Goal: Task Accomplishment & Management: Complete application form

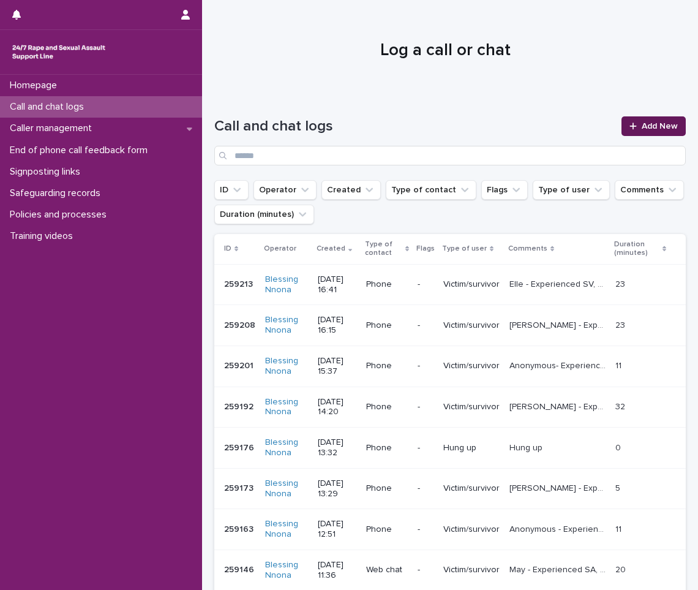
click at [644, 127] on span "Add New" at bounding box center [660, 126] width 36 height 9
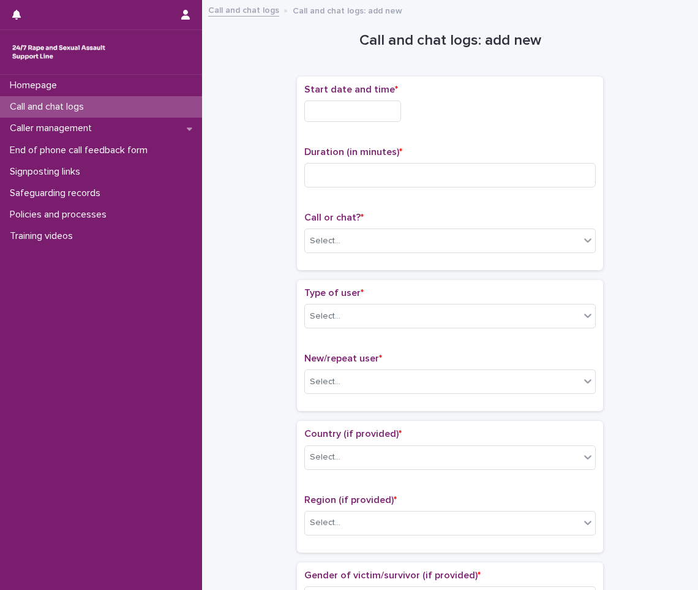
click at [333, 116] on input "text" at bounding box center [352, 110] width 97 height 21
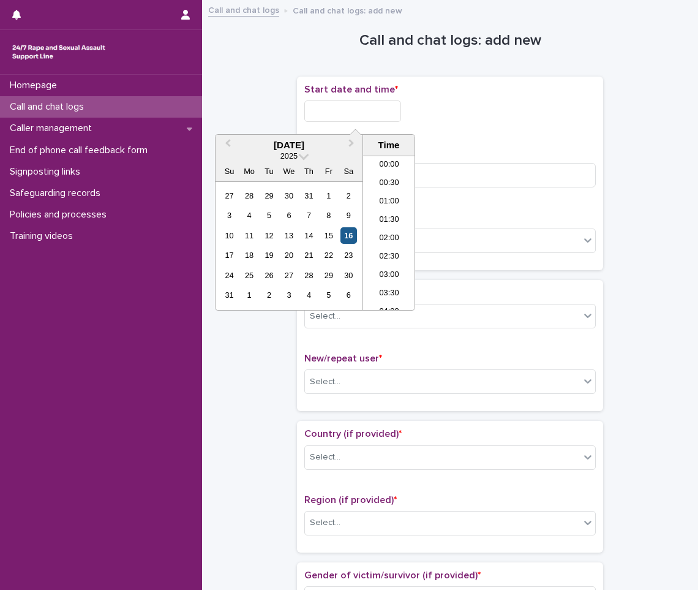
click at [350, 235] on div "16" at bounding box center [348, 235] width 17 height 17
click at [367, 113] on input "**********" at bounding box center [352, 110] width 97 height 21
type input "**********"
click at [487, 176] on input at bounding box center [449, 175] width 291 height 24
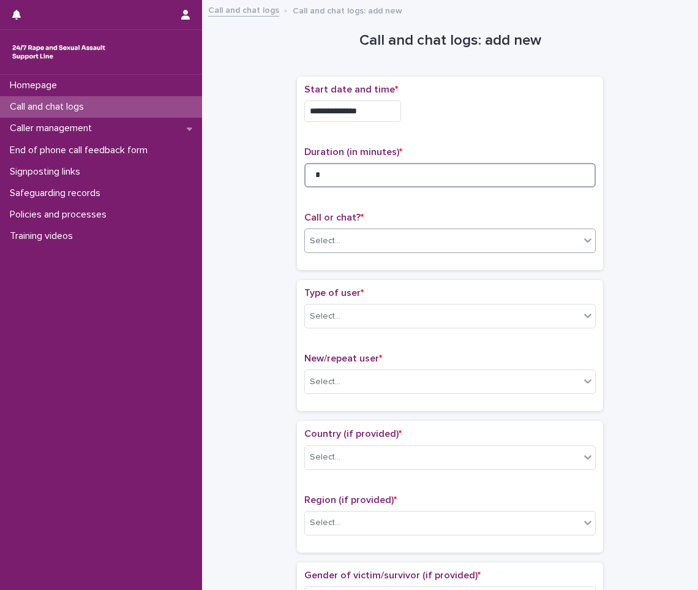
type input "*"
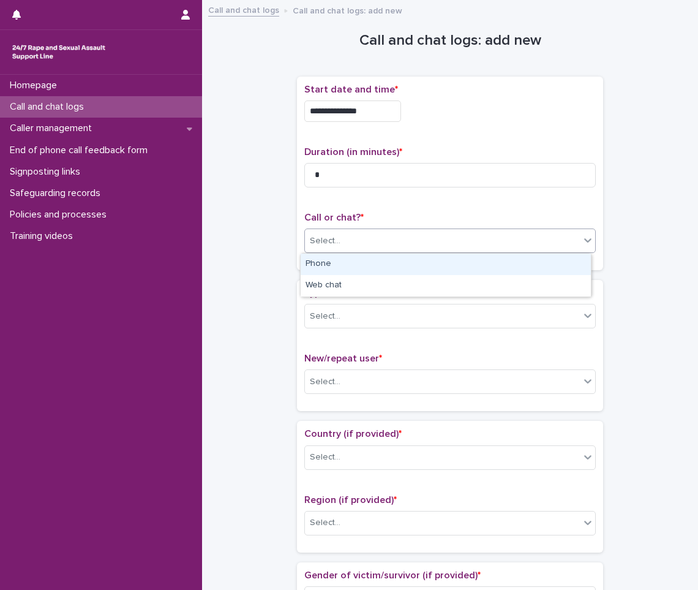
click at [462, 238] on div "Select..." at bounding box center [442, 241] width 275 height 20
click at [434, 266] on div "Phone" at bounding box center [446, 263] width 290 height 21
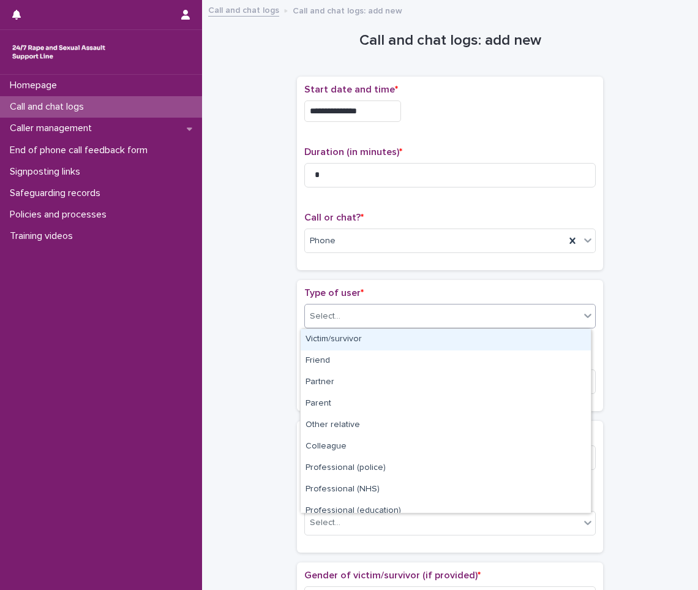
click at [416, 307] on div "Select..." at bounding box center [442, 316] width 275 height 20
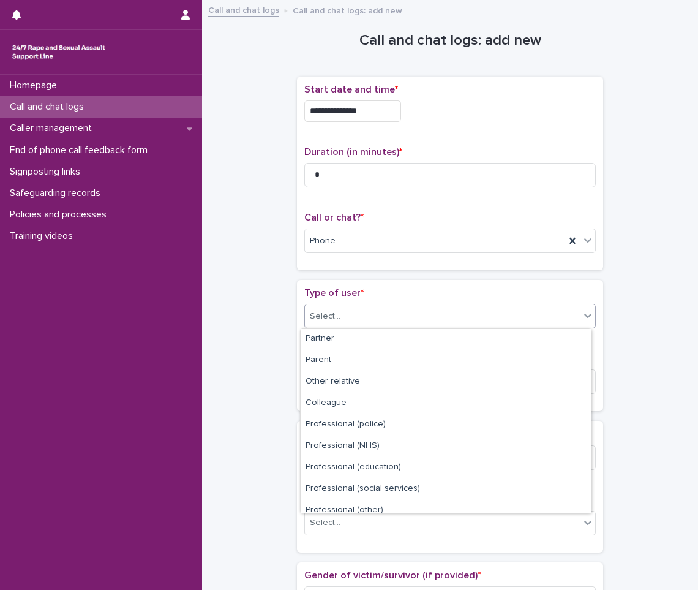
scroll to position [138, 0]
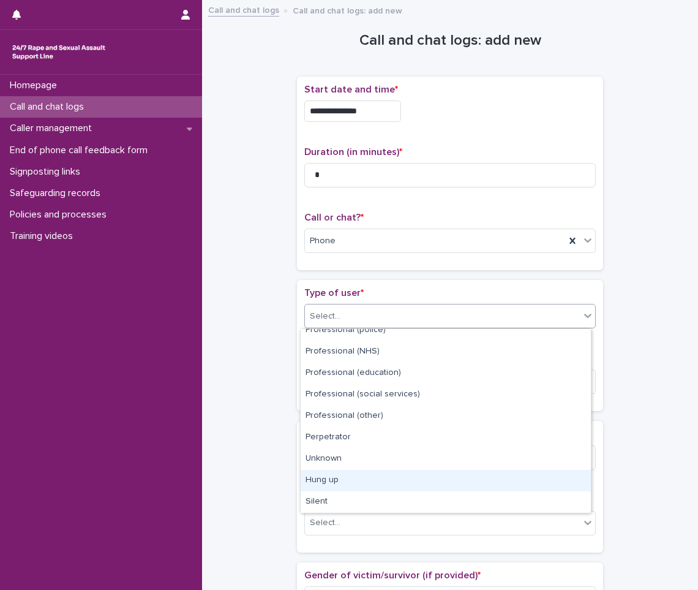
click at [313, 471] on div "Hung up" at bounding box center [446, 480] width 290 height 21
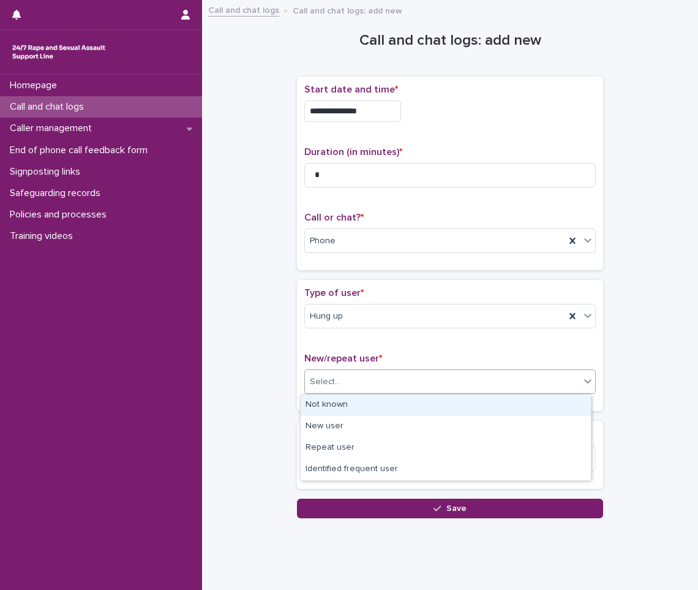
click at [350, 377] on div "Select..." at bounding box center [442, 382] width 275 height 20
click at [339, 409] on div "Not known" at bounding box center [446, 404] width 290 height 21
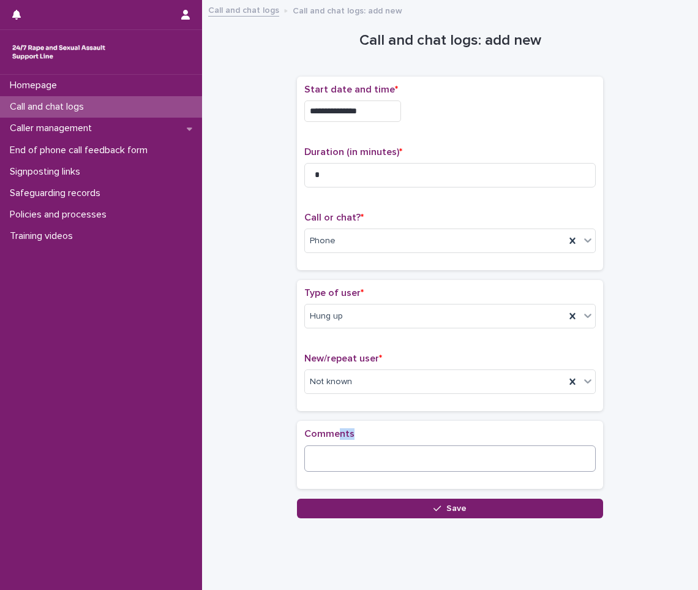
click at [326, 452] on div "Comments" at bounding box center [449, 454] width 291 height 53
click at [326, 452] on textarea at bounding box center [449, 458] width 291 height 26
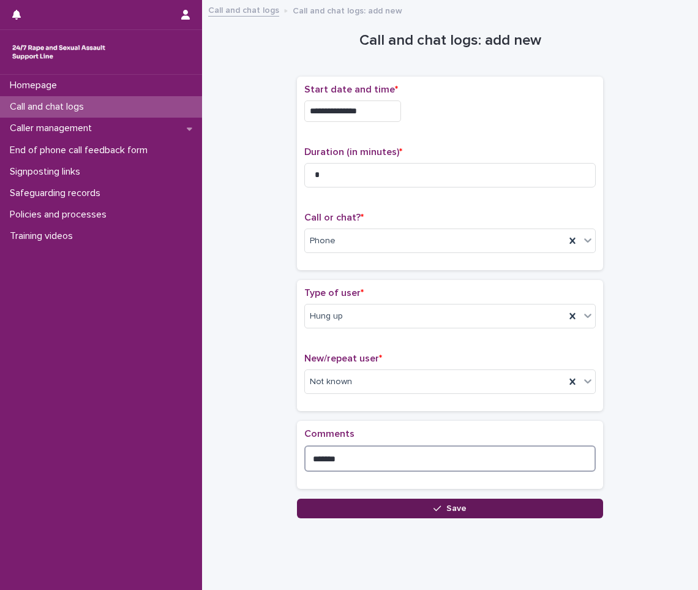
type textarea "*******"
click at [352, 509] on button "Save" at bounding box center [450, 508] width 306 height 20
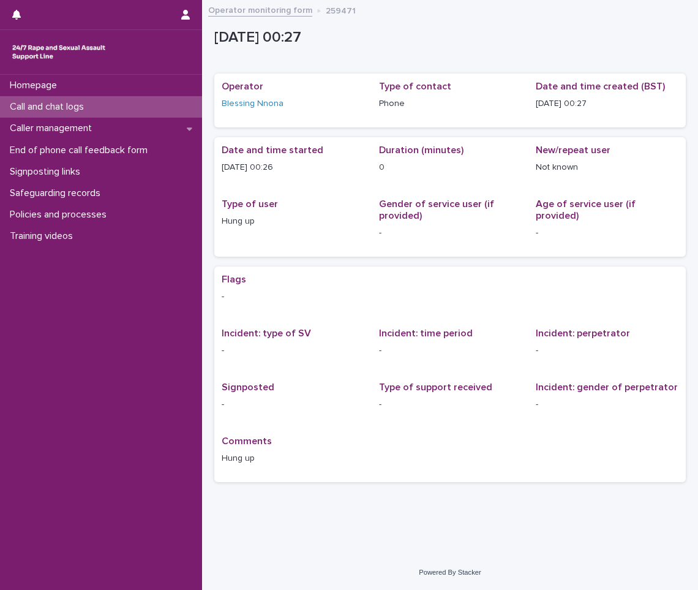
click at [108, 103] on div "Call and chat logs" at bounding box center [101, 106] width 202 height 21
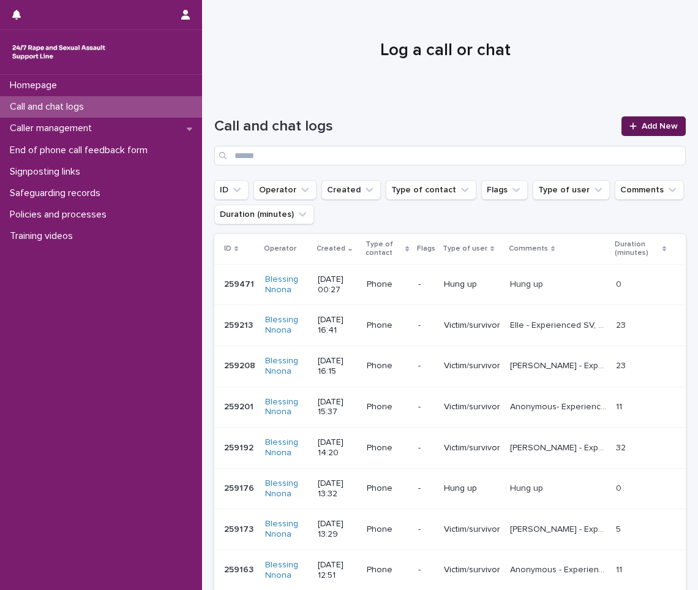
click at [655, 124] on span "Add New" at bounding box center [660, 126] width 36 height 9
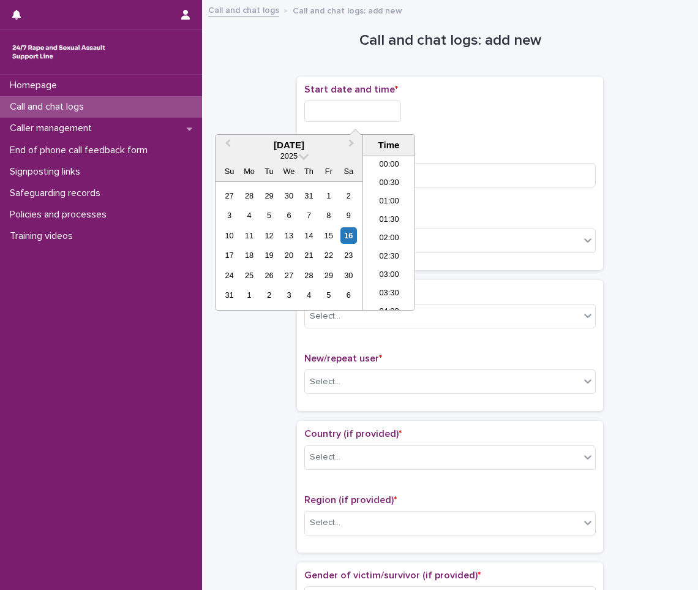
click at [347, 110] on input "text" at bounding box center [352, 110] width 97 height 21
click at [345, 230] on div "16" at bounding box center [348, 235] width 17 height 17
click at [384, 114] on input "**********" at bounding box center [352, 110] width 97 height 21
type input "**********"
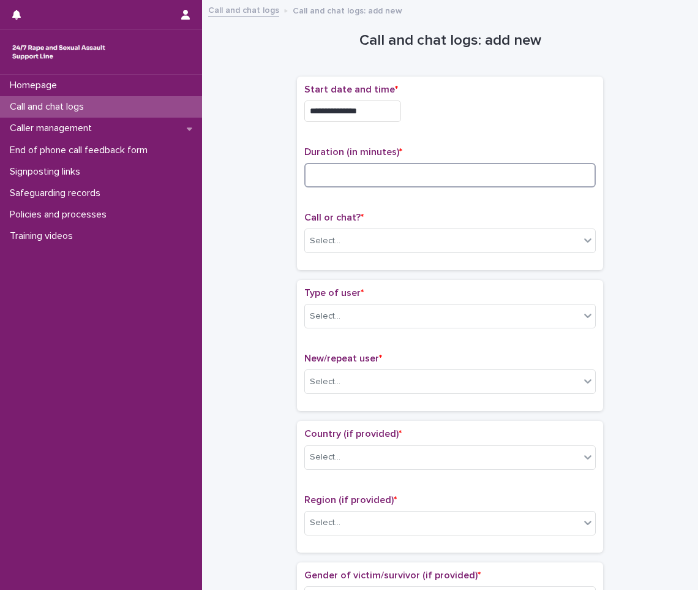
click at [457, 181] on input at bounding box center [449, 175] width 291 height 24
type input "*"
click at [441, 227] on div "Call or chat? * Select..." at bounding box center [449, 237] width 291 height 51
click at [443, 244] on div "Select..." at bounding box center [442, 241] width 275 height 20
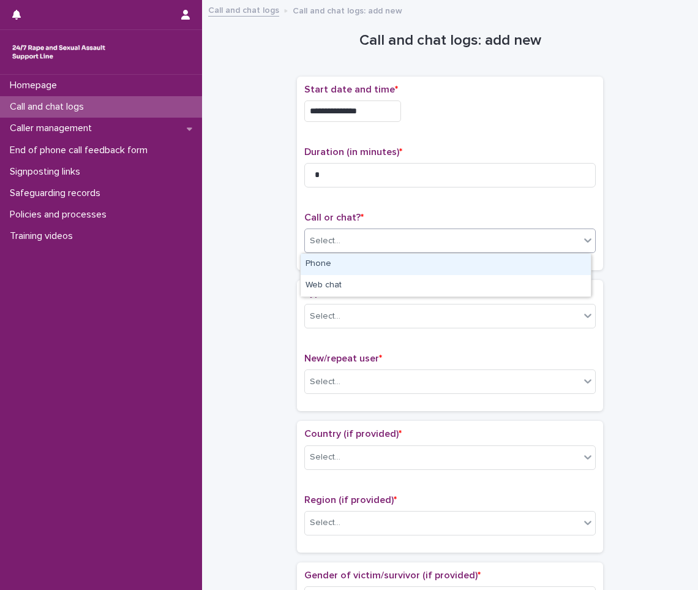
click at [422, 264] on div "Phone" at bounding box center [446, 263] width 290 height 21
click at [396, 307] on div "Select..." at bounding box center [442, 316] width 275 height 20
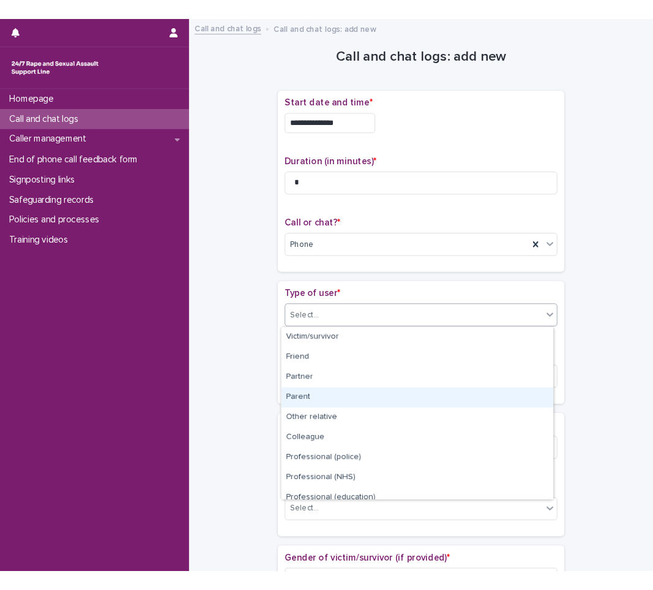
scroll to position [138, 0]
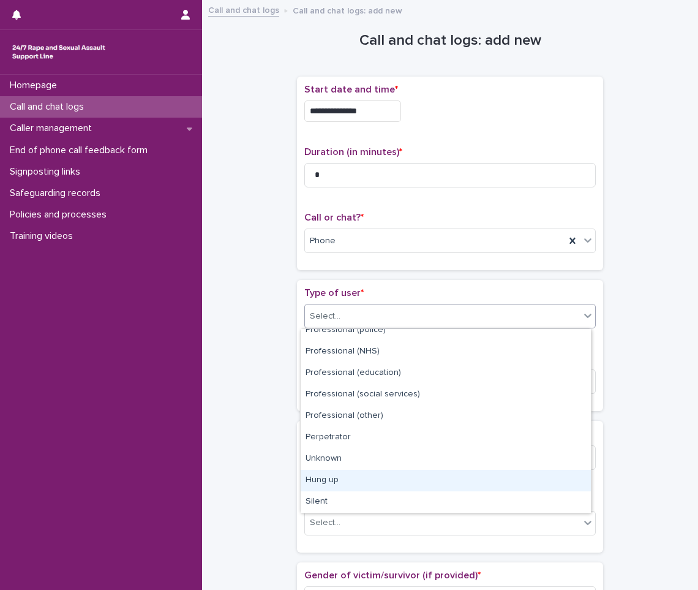
click at [403, 485] on div "Hung up" at bounding box center [446, 480] width 290 height 21
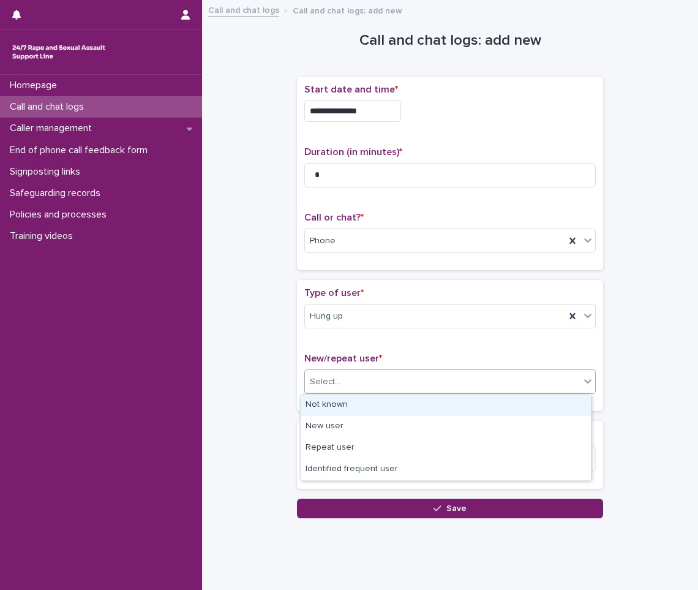
click at [424, 386] on div "Select..." at bounding box center [442, 382] width 275 height 20
click at [350, 411] on div "Not known" at bounding box center [446, 404] width 290 height 21
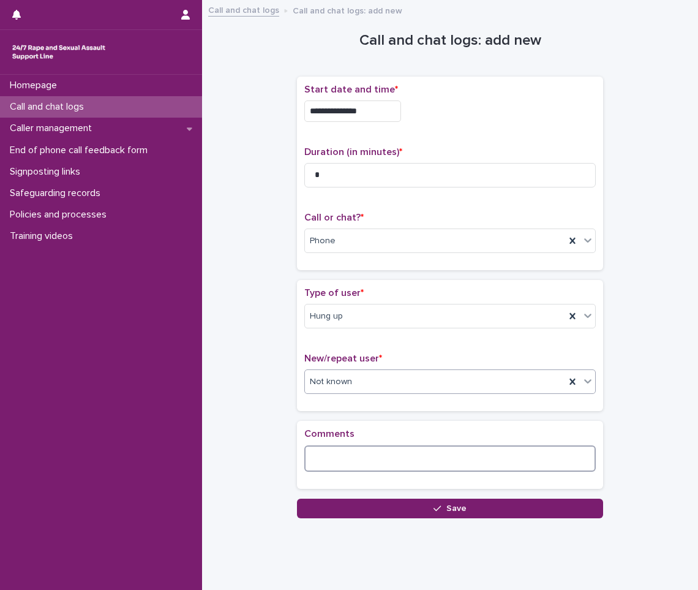
click at [327, 457] on textarea at bounding box center [449, 458] width 291 height 26
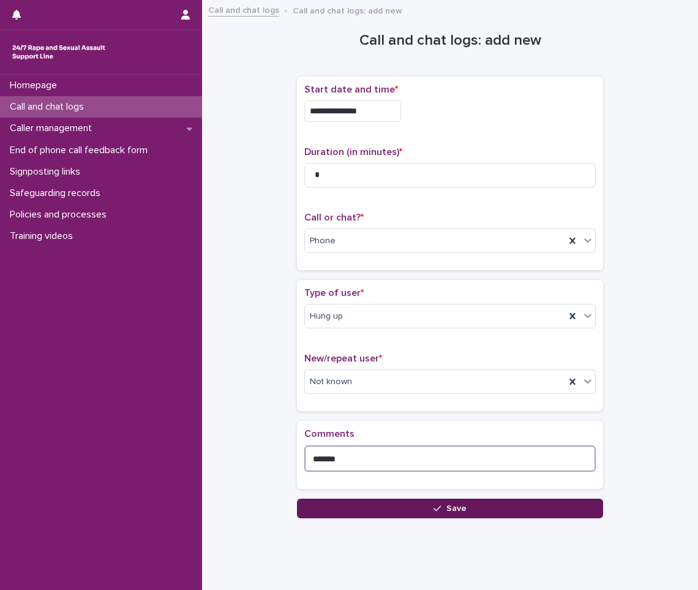
type textarea "*******"
click at [329, 502] on button "Save" at bounding box center [450, 508] width 306 height 20
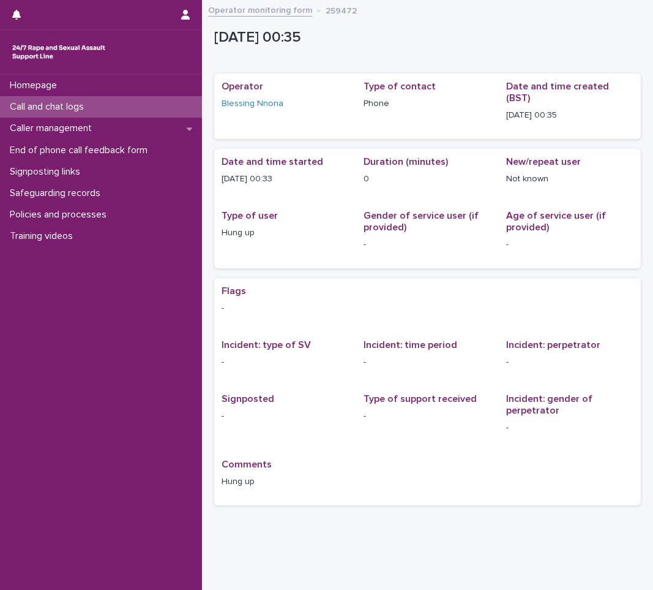
click at [150, 102] on div "Call and chat logs" at bounding box center [101, 106] width 202 height 21
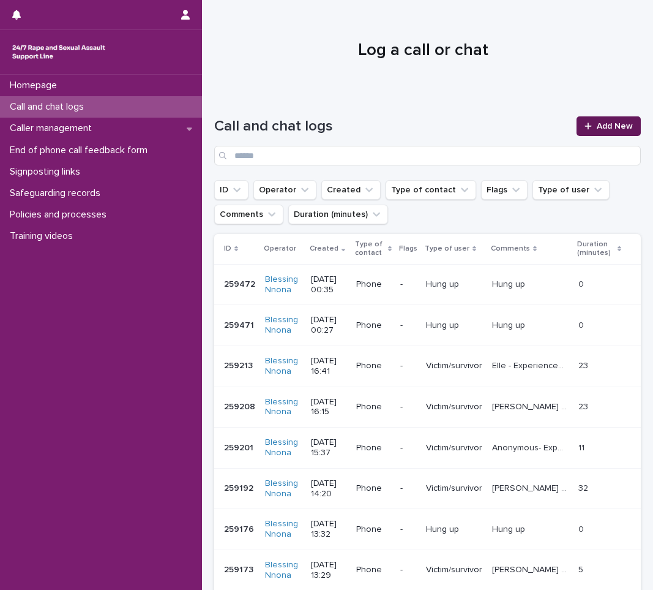
click at [597, 127] on span "Add New" at bounding box center [615, 126] width 36 height 9
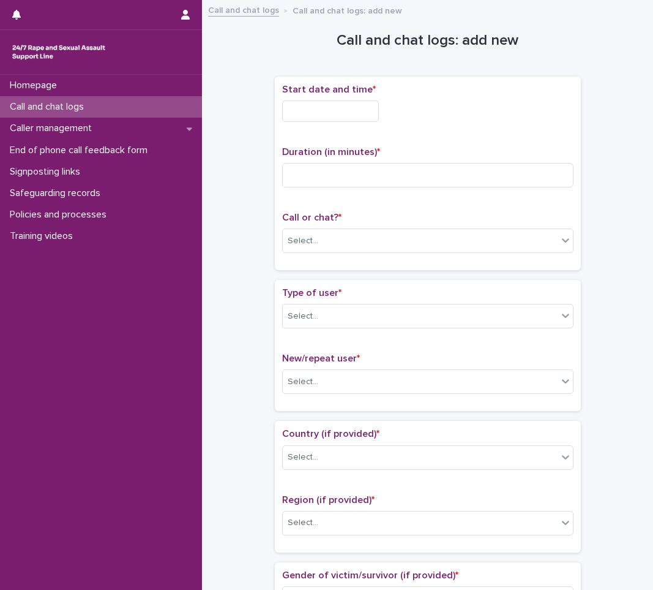
click at [311, 111] on input "text" at bounding box center [330, 110] width 97 height 21
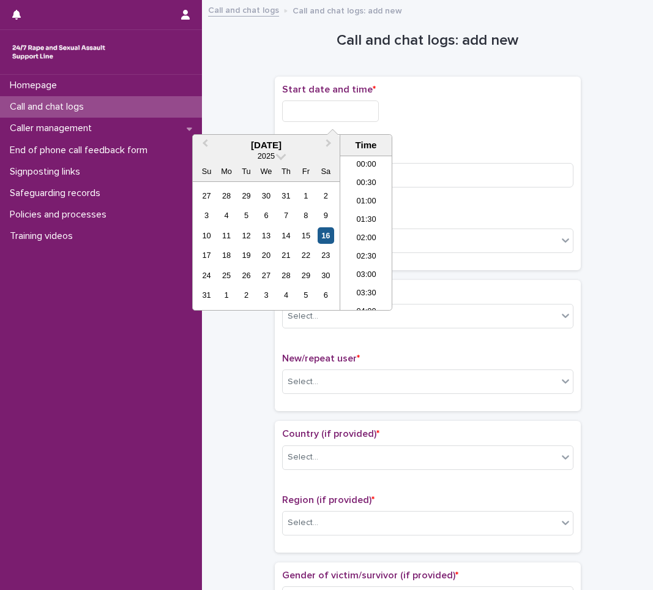
click at [332, 233] on div "16" at bounding box center [326, 235] width 17 height 17
click at [348, 112] on input "**********" at bounding box center [330, 110] width 97 height 21
type input "**********"
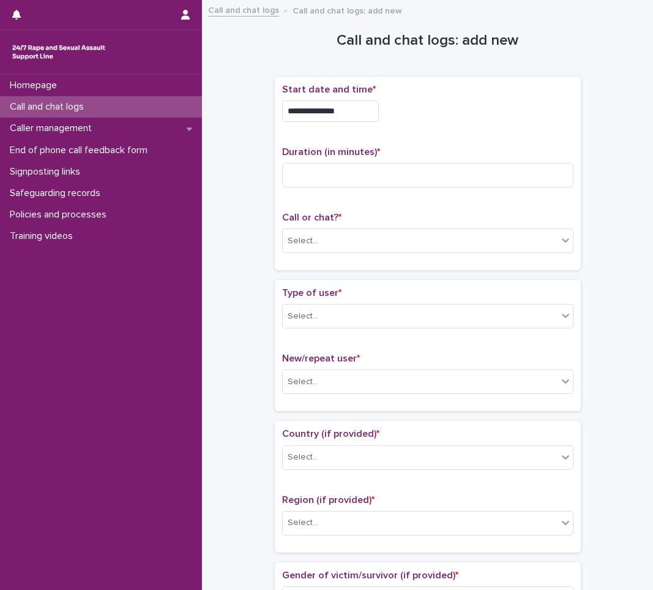
click at [488, 193] on div "Duration (in minutes) *" at bounding box center [427, 171] width 291 height 51
click at [488, 182] on input at bounding box center [427, 175] width 291 height 24
type input "*"
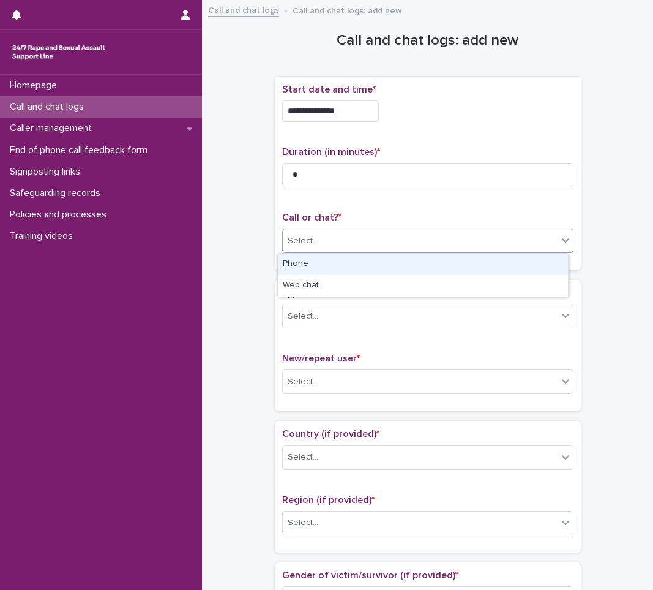
click at [321, 244] on div "Select..." at bounding box center [420, 241] width 275 height 20
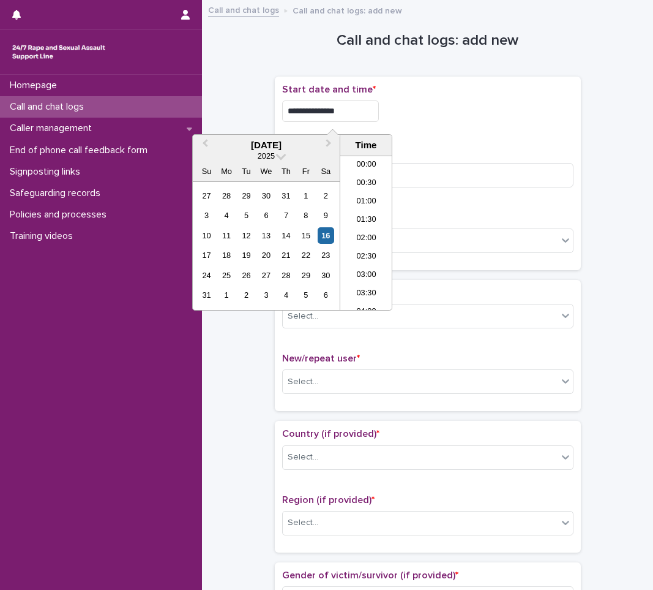
click at [365, 110] on input "**********" at bounding box center [330, 110] width 97 height 21
type input "**********"
click at [422, 180] on input "*" at bounding box center [427, 175] width 291 height 24
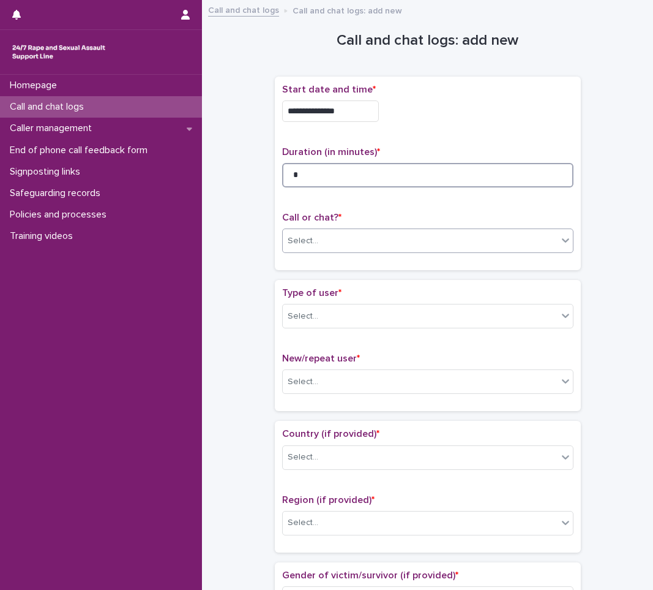
type input "*"
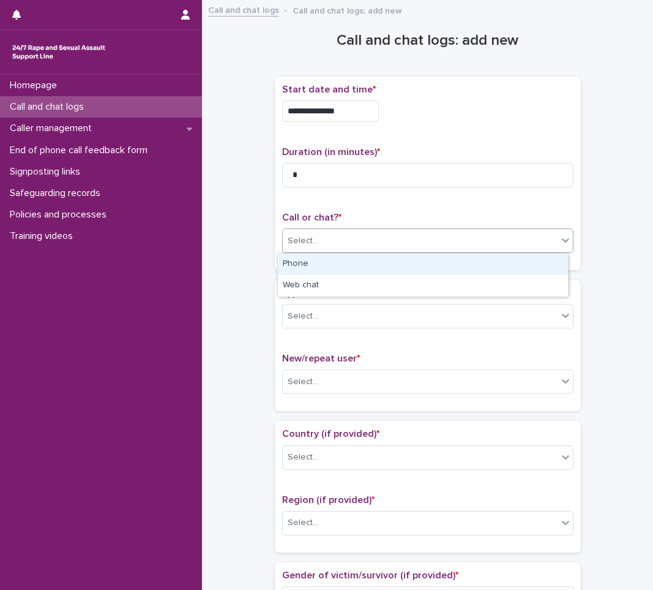
click at [435, 240] on div "Select..." at bounding box center [420, 241] width 275 height 20
click at [427, 265] on div "Phone" at bounding box center [423, 263] width 290 height 21
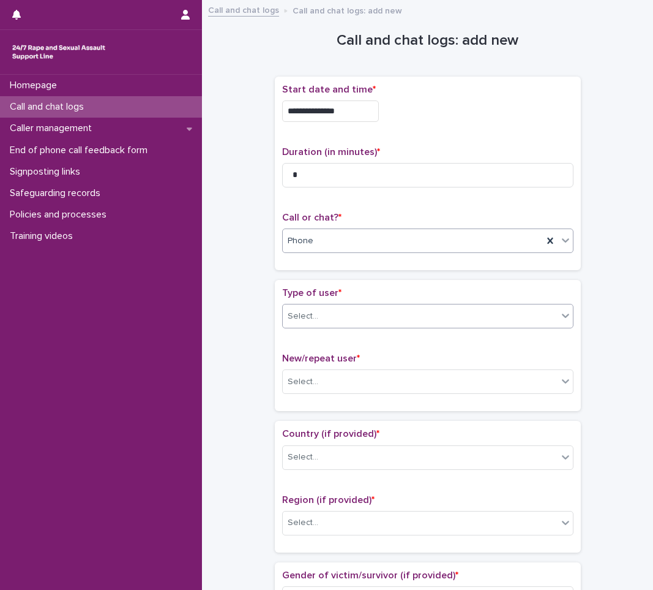
click at [436, 313] on div "Select..." at bounding box center [420, 316] width 275 height 20
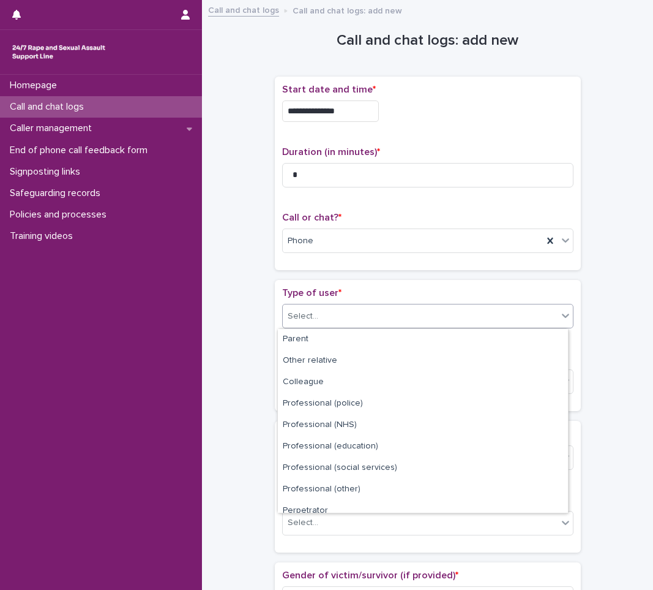
scroll to position [138, 0]
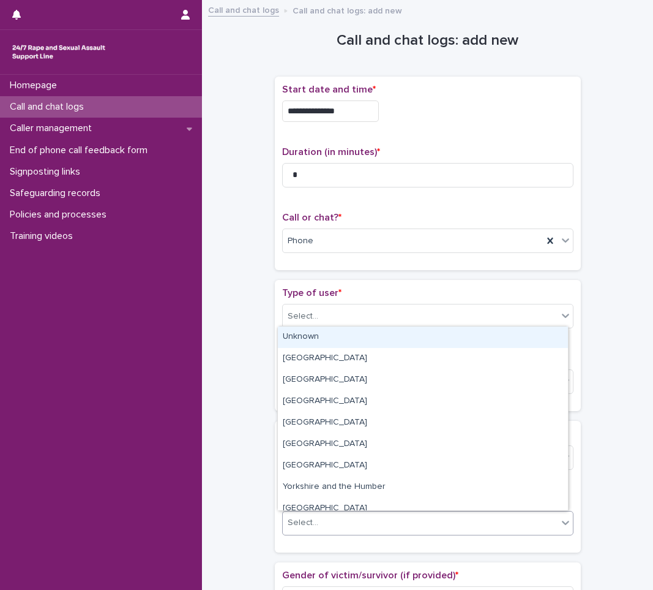
click at [371, 520] on div "Select..." at bounding box center [420, 522] width 275 height 20
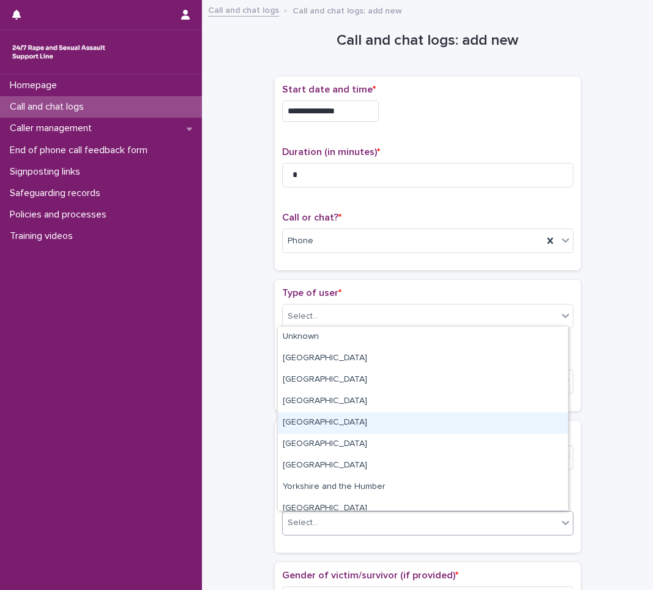
scroll to position [52, 0]
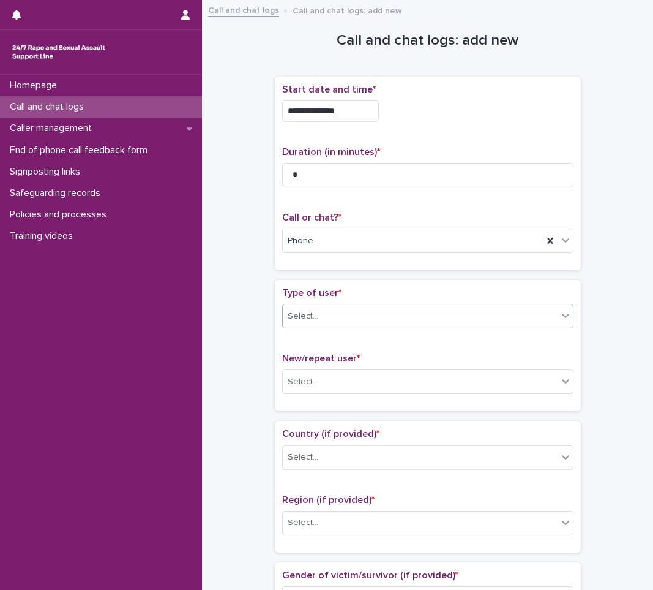
click at [329, 311] on div "Select..." at bounding box center [420, 316] width 275 height 20
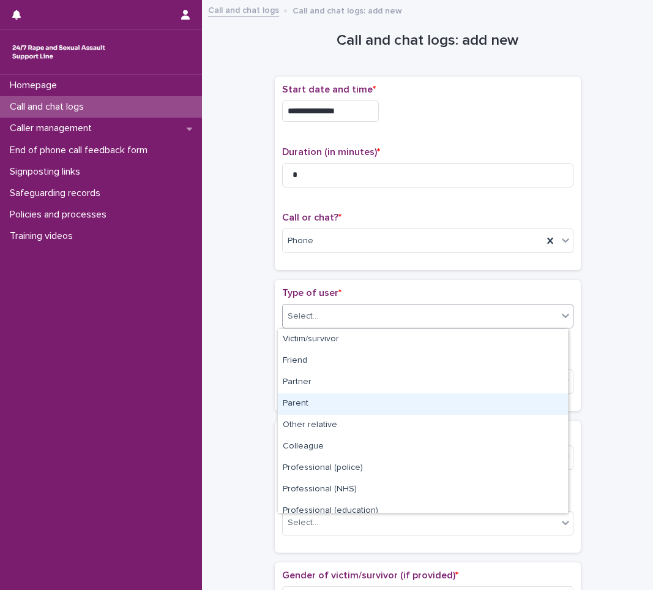
scroll to position [138, 0]
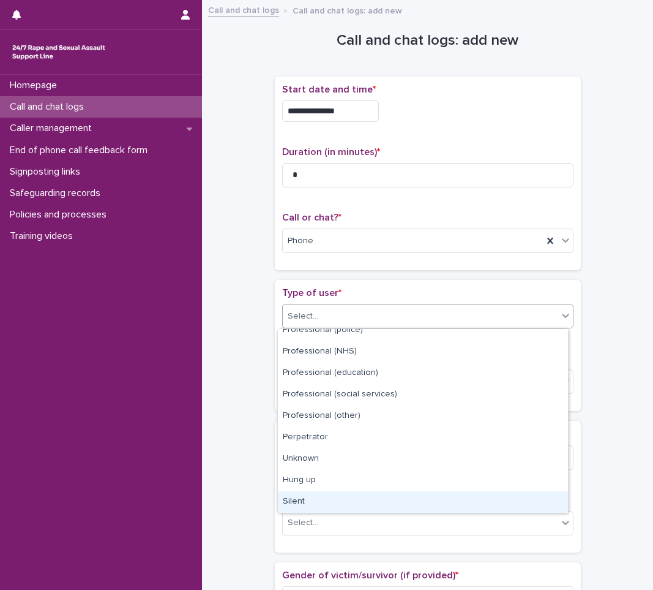
click at [329, 492] on div "Silent" at bounding box center [423, 501] width 290 height 21
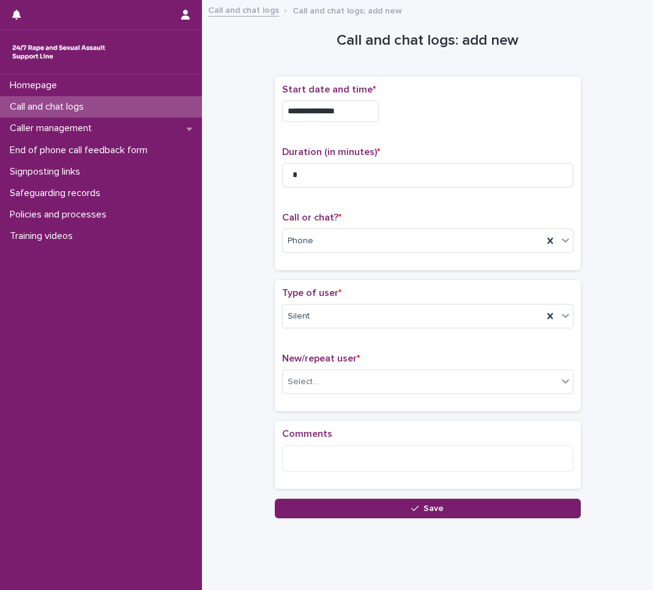
click at [386, 368] on div "New/repeat user * Select..." at bounding box center [427, 378] width 291 height 51
click at [384, 374] on div "Select..." at bounding box center [420, 382] width 275 height 20
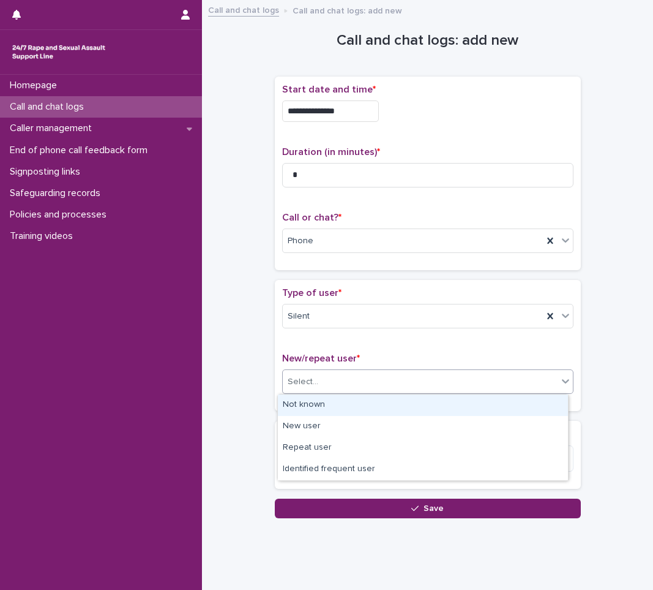
click at [373, 405] on div "Not known" at bounding box center [423, 404] width 290 height 21
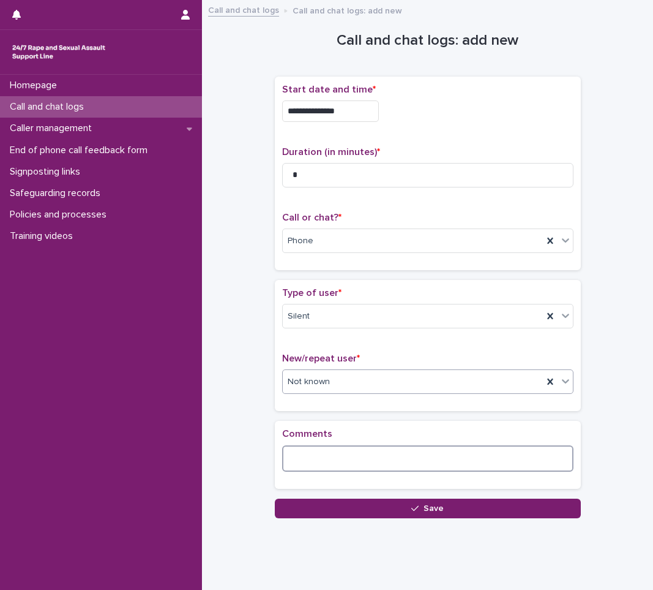
click at [351, 449] on textarea at bounding box center [427, 458] width 291 height 26
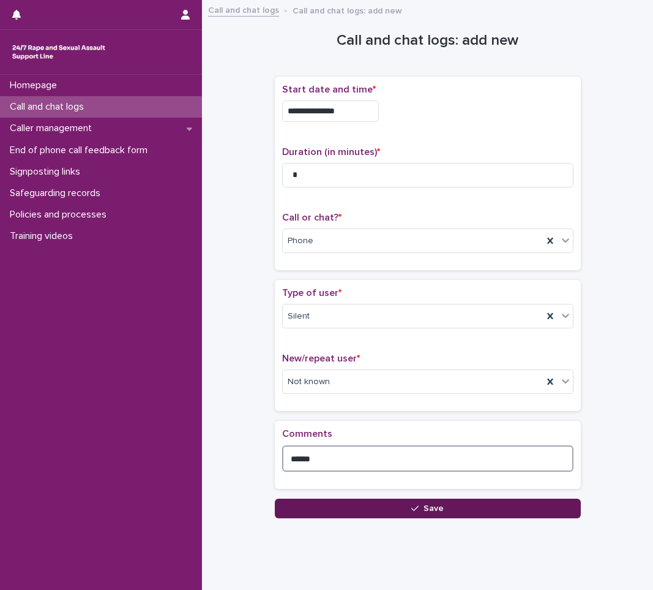
type textarea "******"
click at [331, 506] on button "Save" at bounding box center [428, 508] width 306 height 20
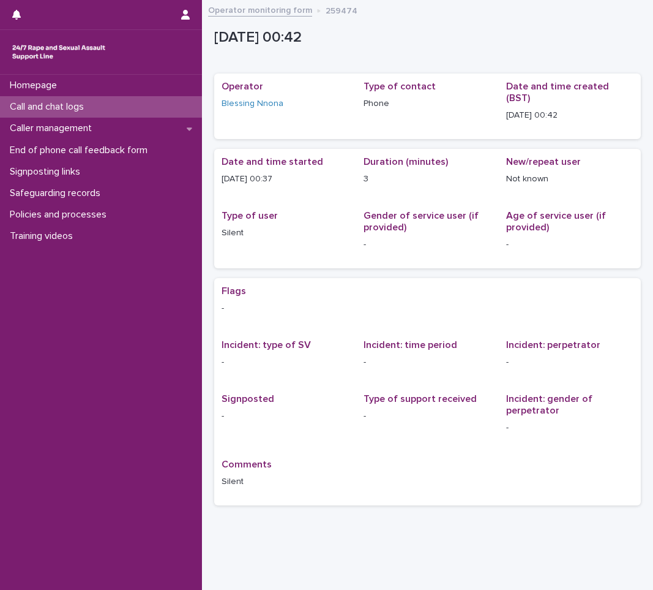
click at [120, 107] on div "Call and chat logs" at bounding box center [101, 106] width 202 height 21
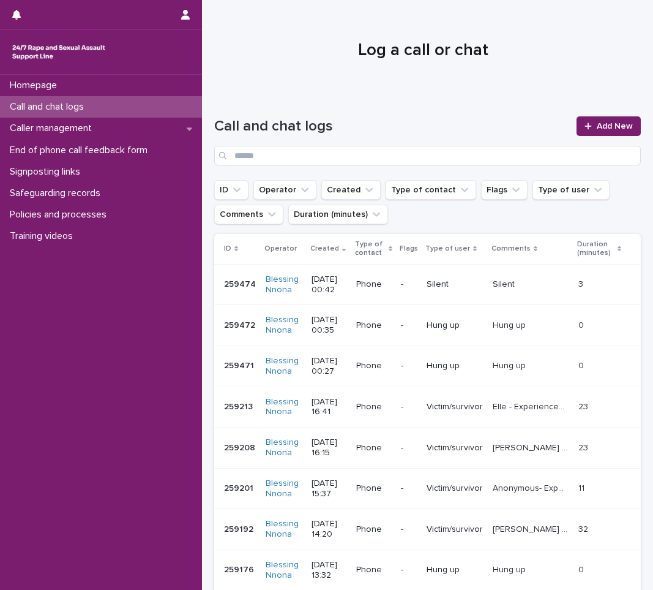
click at [45, 294] on div "Homepage Call and chat logs Caller management End of phone call feedback form S…" at bounding box center [101, 332] width 202 height 515
click at [496, 279] on p "Silent" at bounding box center [505, 283] width 24 height 13
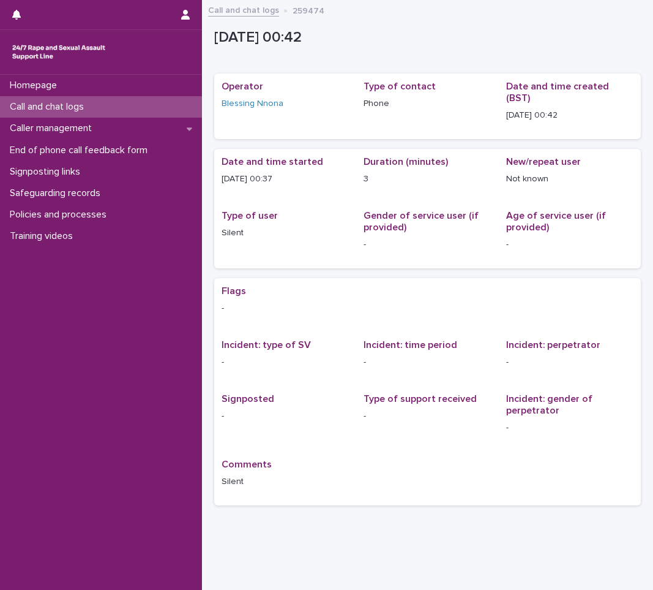
click at [179, 99] on div "Call and chat logs" at bounding box center [101, 106] width 202 height 21
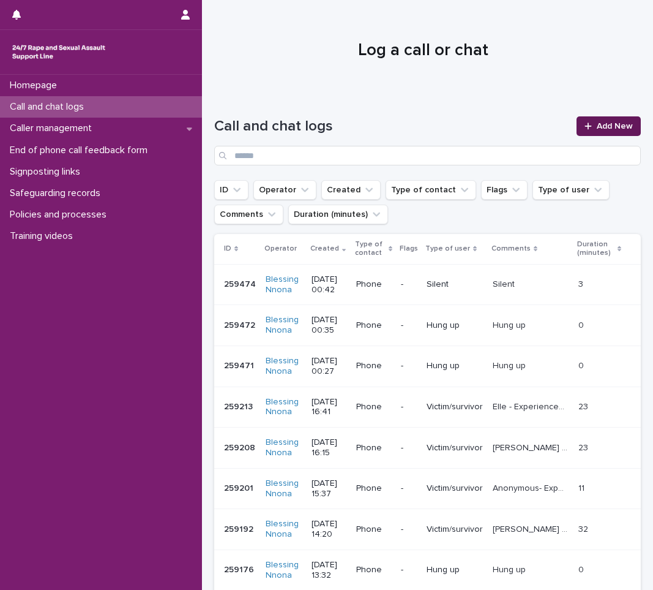
click at [591, 120] on link "Add New" at bounding box center [609, 126] width 64 height 20
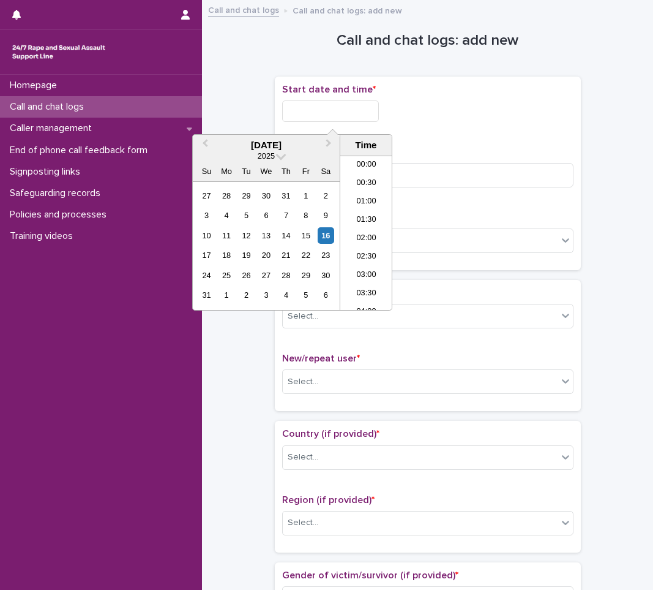
click at [339, 101] on input "text" at bounding box center [330, 110] width 97 height 21
click at [328, 236] on div "16" at bounding box center [326, 235] width 17 height 17
click at [374, 165] on li "00:00" at bounding box center [366, 165] width 52 height 18
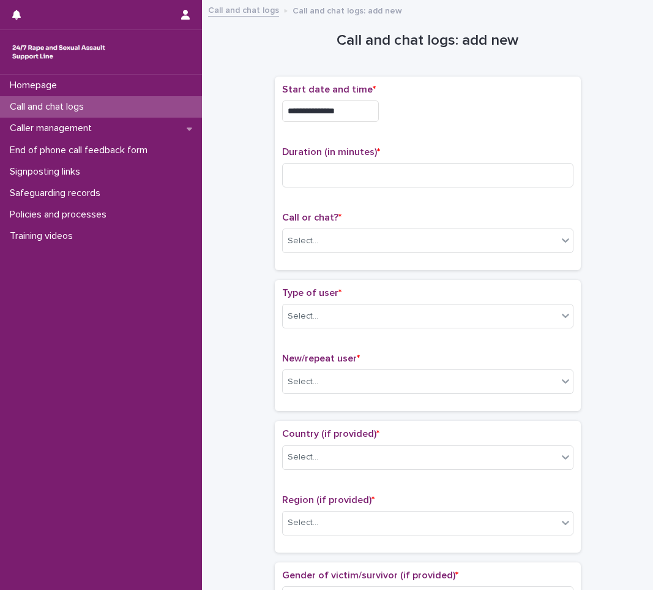
click at [368, 100] on input "**********" at bounding box center [330, 110] width 97 height 21
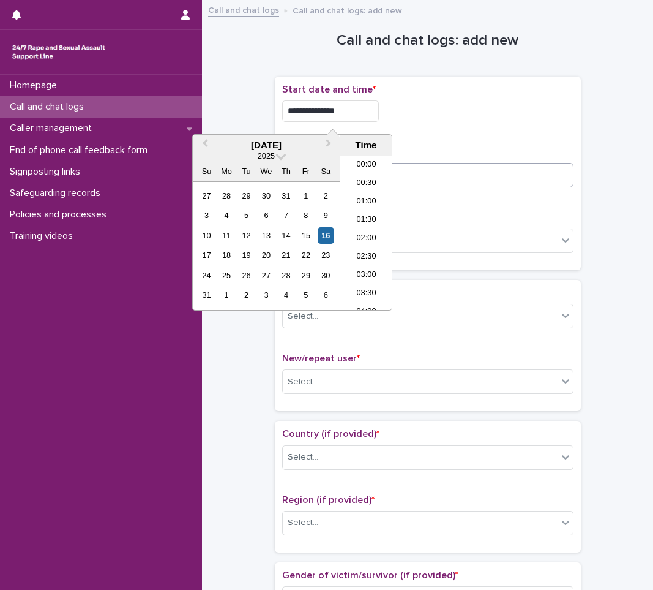
type input "**********"
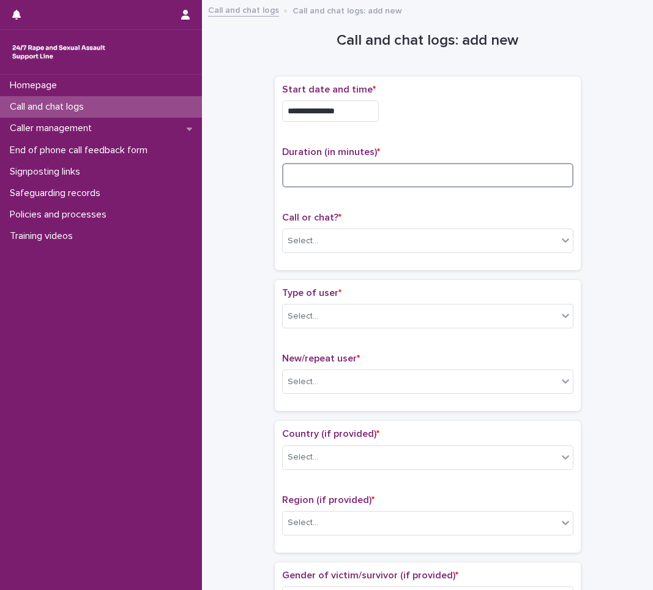
click at [413, 167] on input at bounding box center [427, 175] width 291 height 24
type input "*"
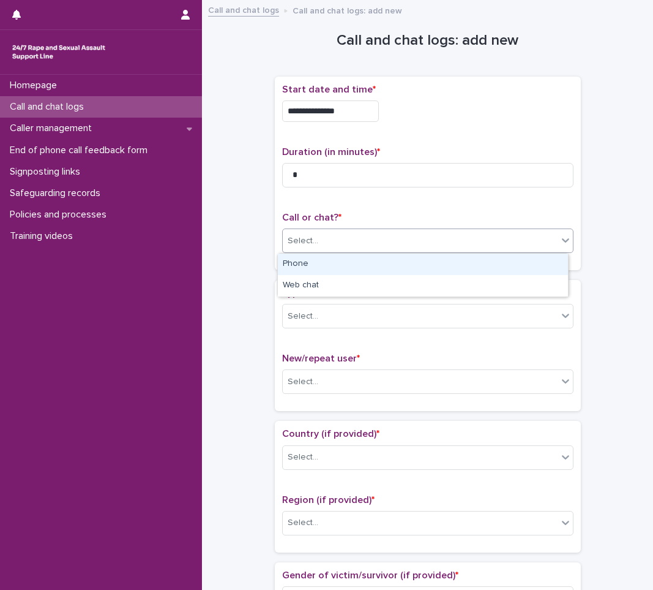
click at [340, 237] on div "Select..." at bounding box center [420, 241] width 275 height 20
click at [328, 260] on div "Phone" at bounding box center [423, 263] width 290 height 21
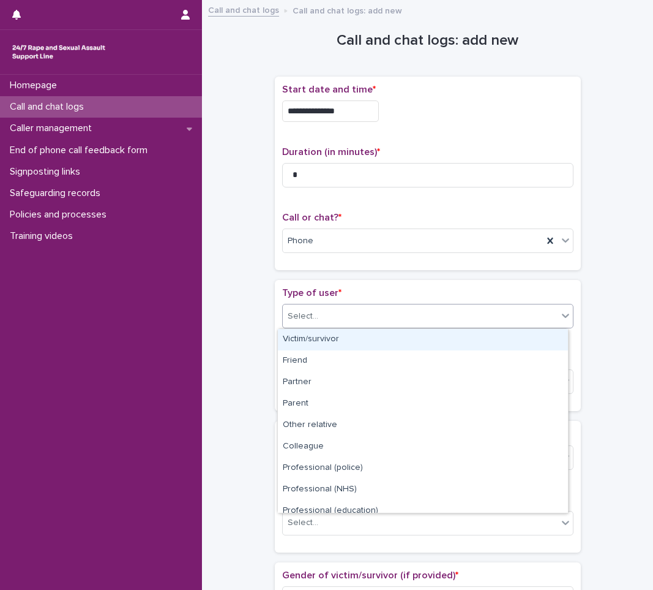
click at [320, 312] on input "text" at bounding box center [320, 316] width 1 height 10
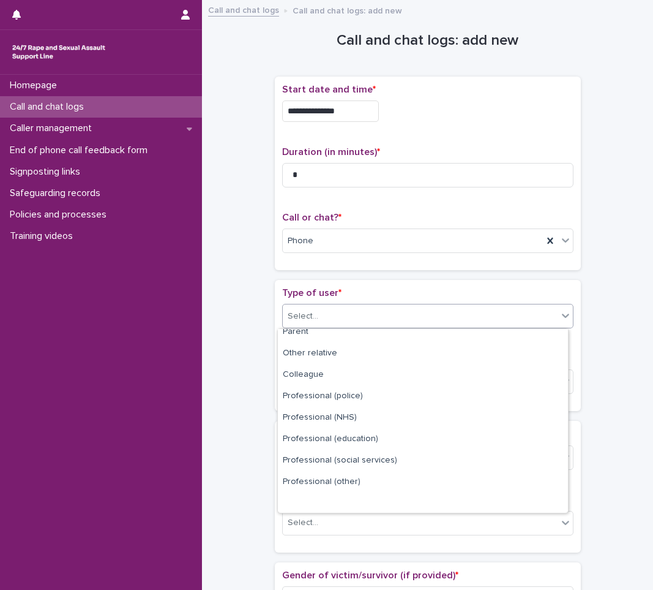
scroll to position [138, 0]
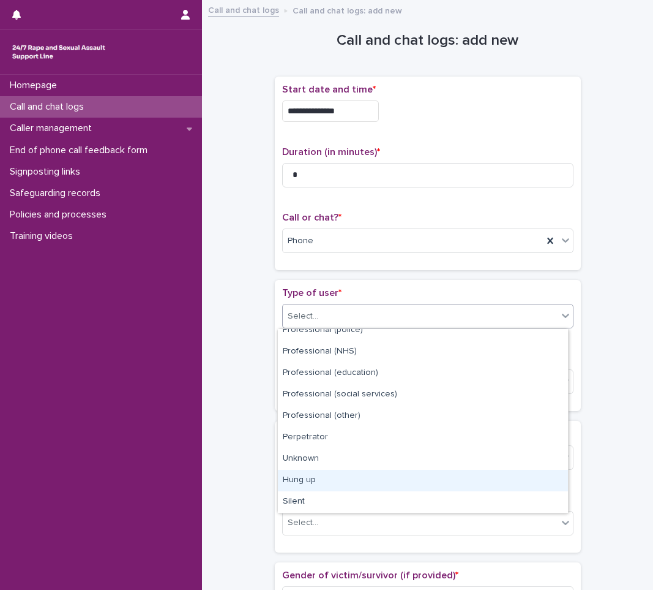
click at [459, 478] on div "Hung up" at bounding box center [423, 480] width 290 height 21
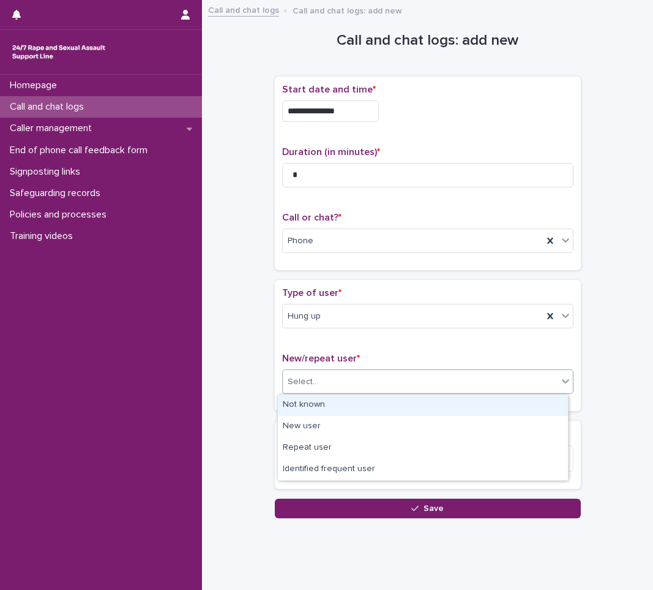
click at [431, 384] on div "Select..." at bounding box center [420, 382] width 275 height 20
click at [408, 408] on div "Not known" at bounding box center [423, 404] width 290 height 21
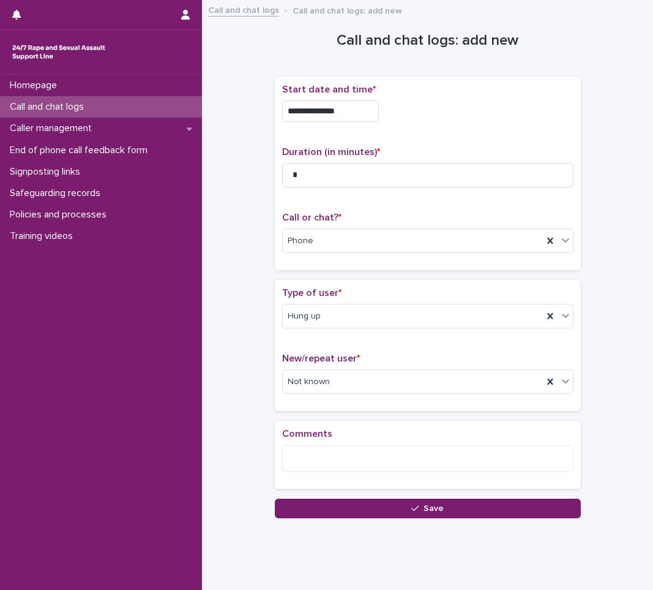
click at [408, 442] on div "Comments" at bounding box center [427, 454] width 291 height 53
click at [372, 457] on textarea at bounding box center [427, 458] width 291 height 26
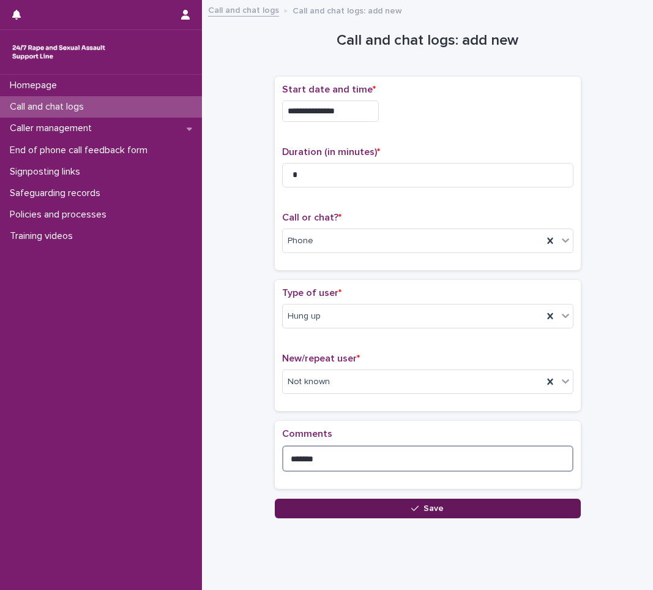
type textarea "*******"
click at [353, 503] on button "Save" at bounding box center [428, 508] width 306 height 20
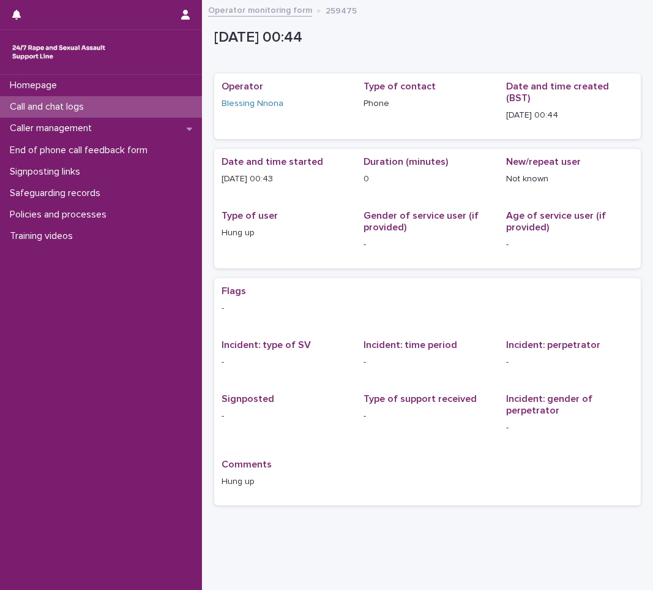
click at [174, 99] on div "Call and chat logs" at bounding box center [101, 106] width 202 height 21
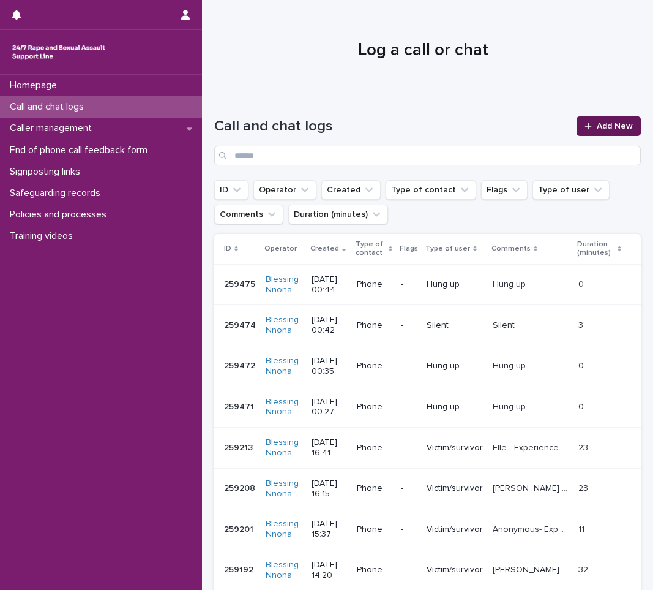
click at [615, 119] on link "Add New" at bounding box center [609, 126] width 64 height 20
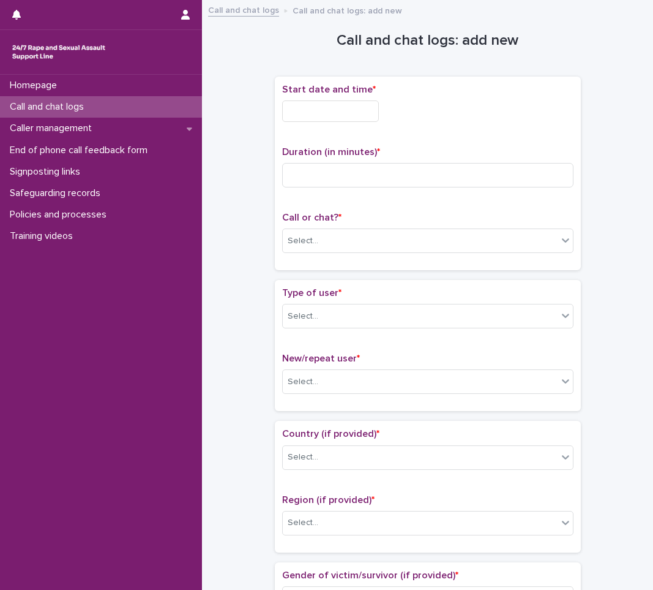
click at [306, 113] on input "text" at bounding box center [330, 110] width 97 height 21
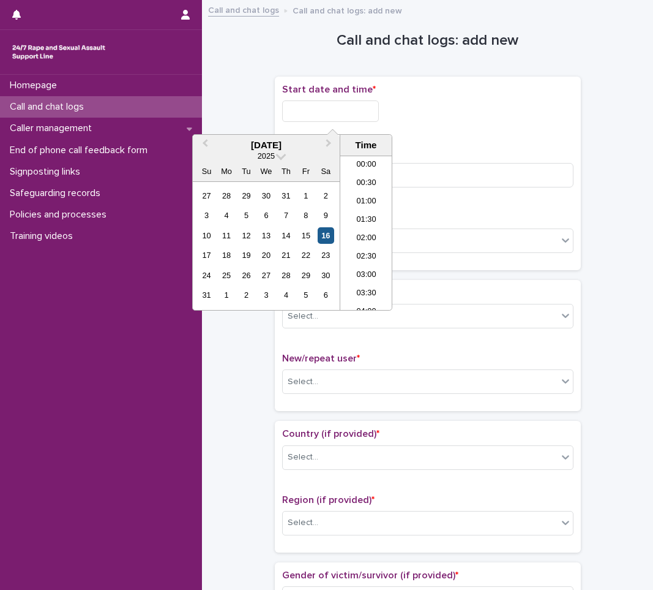
click at [328, 231] on div "16" at bounding box center [326, 235] width 17 height 17
click at [366, 165] on li "00:00" at bounding box center [366, 165] width 52 height 18
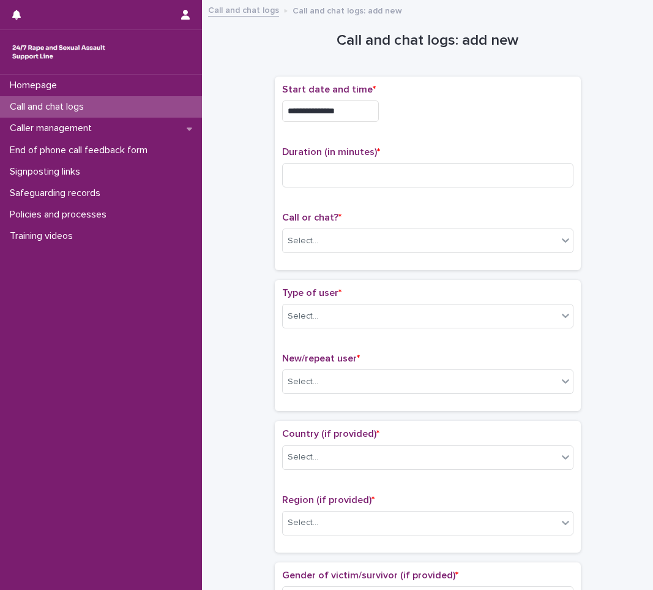
click at [365, 115] on input "**********" at bounding box center [330, 110] width 97 height 21
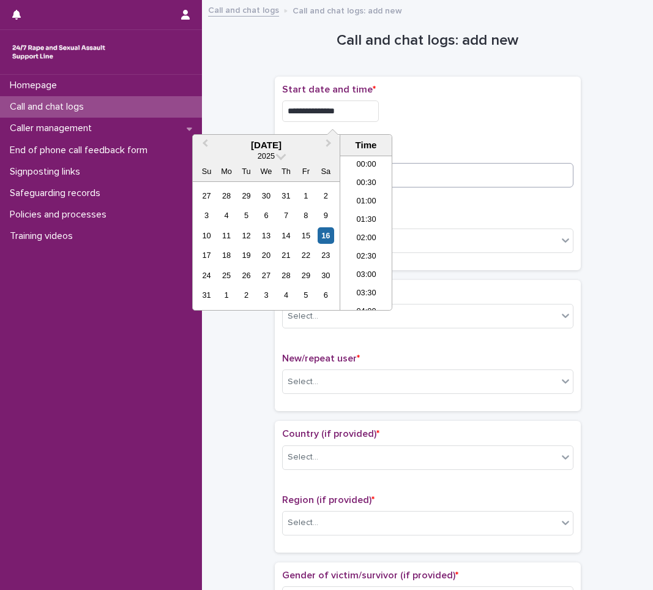
type input "**********"
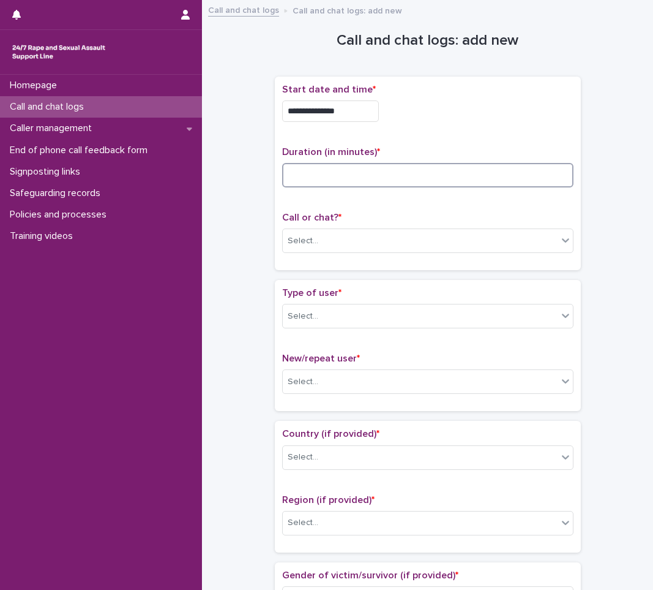
click at [409, 170] on input at bounding box center [427, 175] width 291 height 24
type input "*"
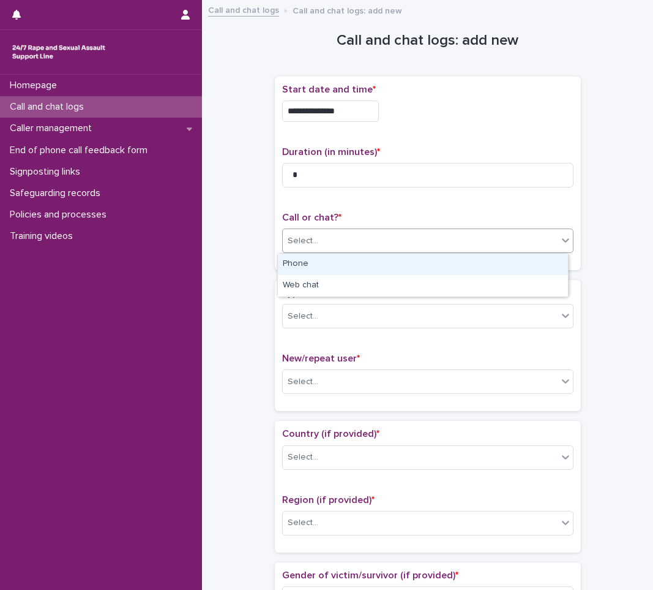
click at [357, 244] on div "Select..." at bounding box center [420, 241] width 275 height 20
click at [296, 264] on div "Phone" at bounding box center [423, 263] width 290 height 21
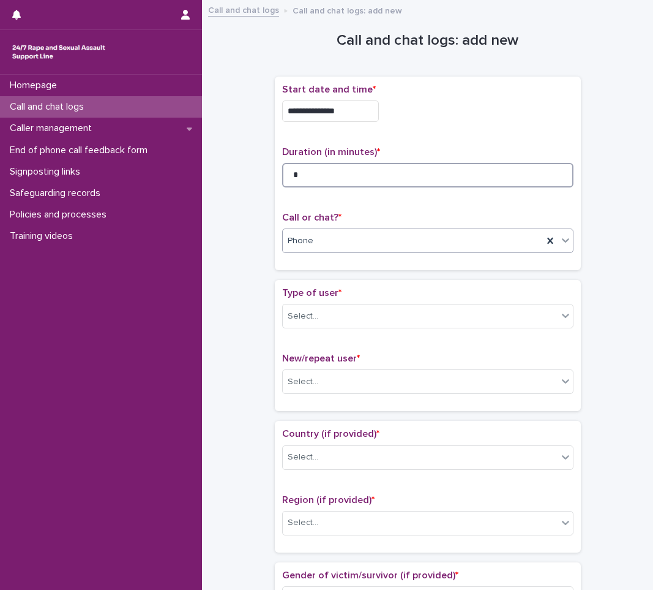
click at [328, 164] on input "*" at bounding box center [427, 175] width 291 height 24
type input "*"
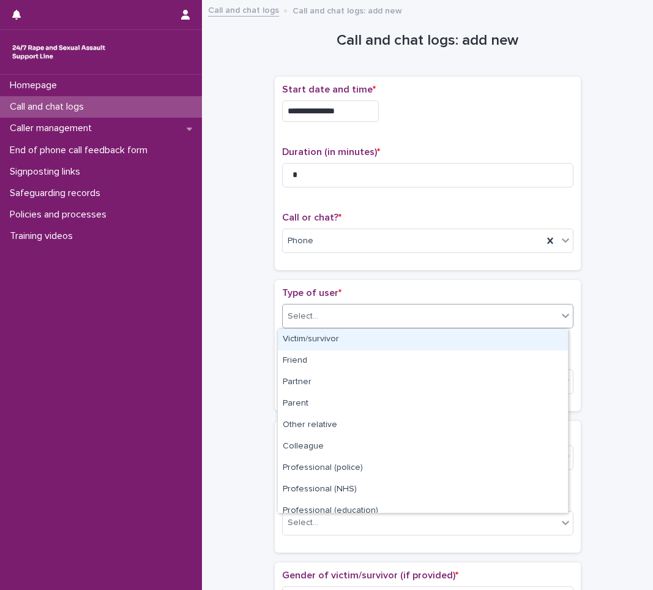
click at [336, 313] on div "Select..." at bounding box center [420, 316] width 275 height 20
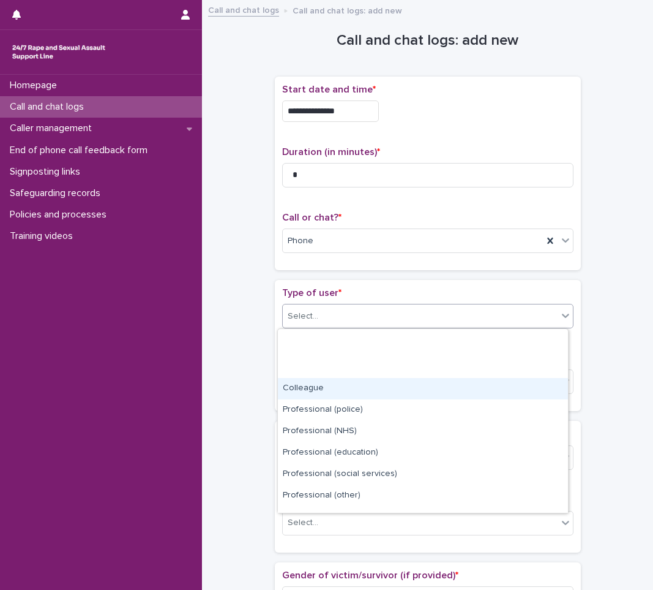
scroll to position [138, 0]
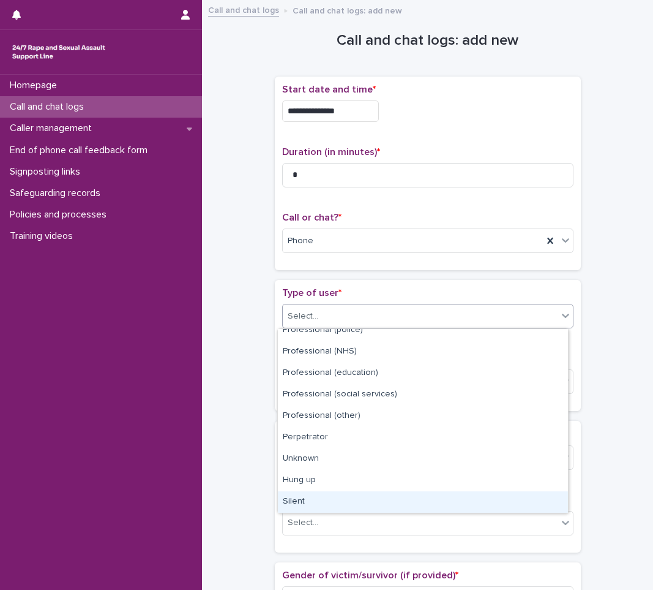
click at [304, 501] on div "Silent" at bounding box center [423, 501] width 290 height 21
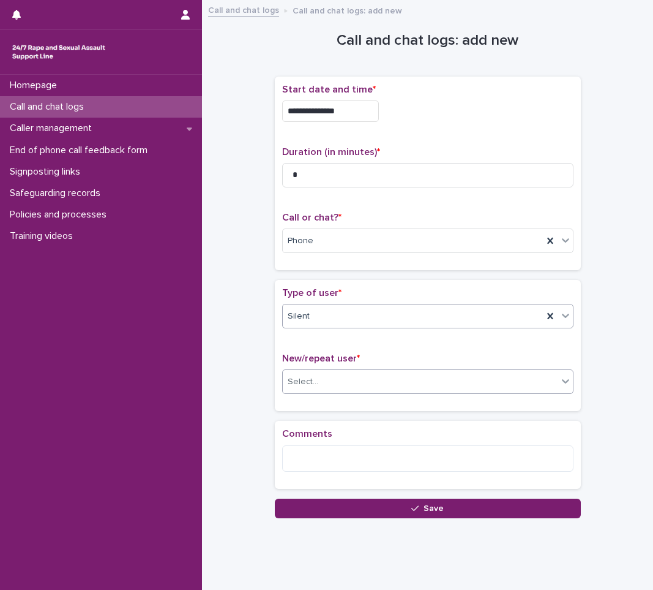
click at [316, 377] on div "Select..." at bounding box center [420, 382] width 275 height 20
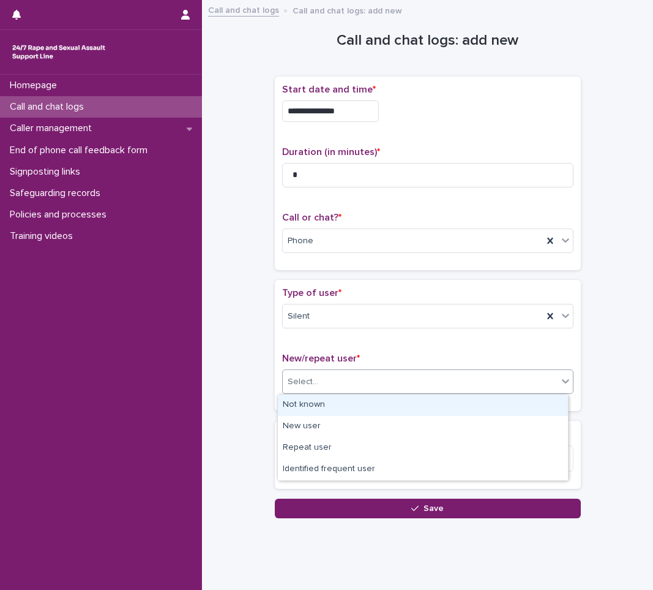
click at [313, 411] on div "Not known" at bounding box center [423, 404] width 290 height 21
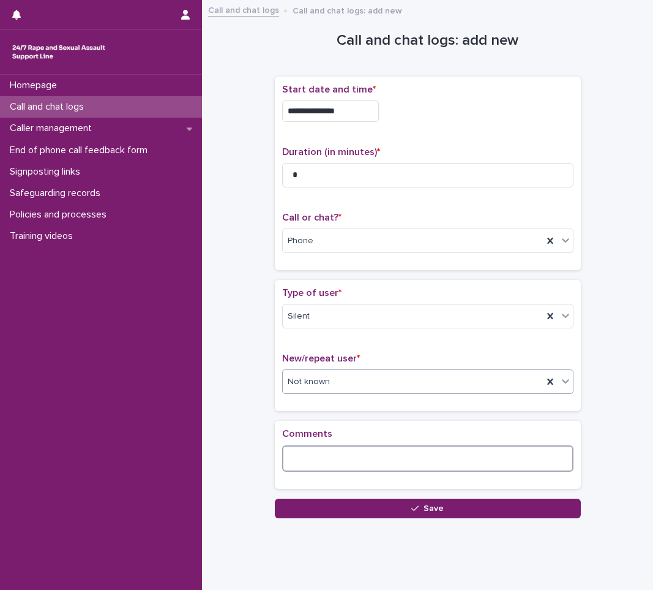
click at [310, 453] on textarea at bounding box center [427, 458] width 291 height 26
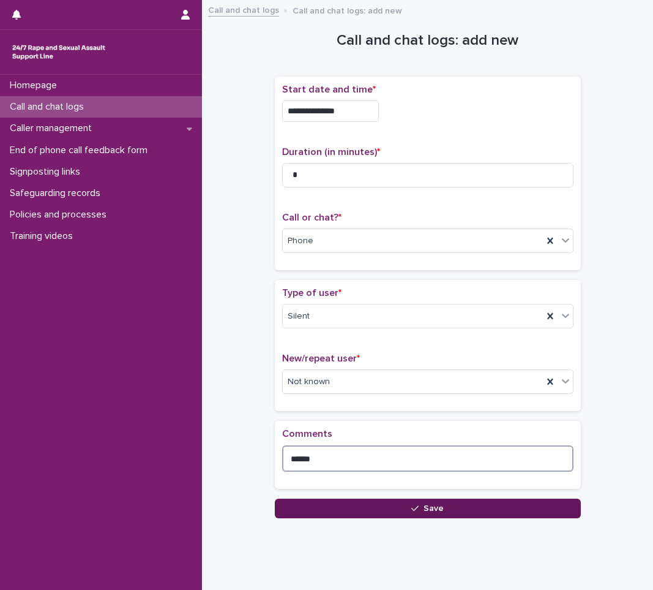
type textarea "******"
click at [308, 503] on button "Save" at bounding box center [428, 508] width 306 height 20
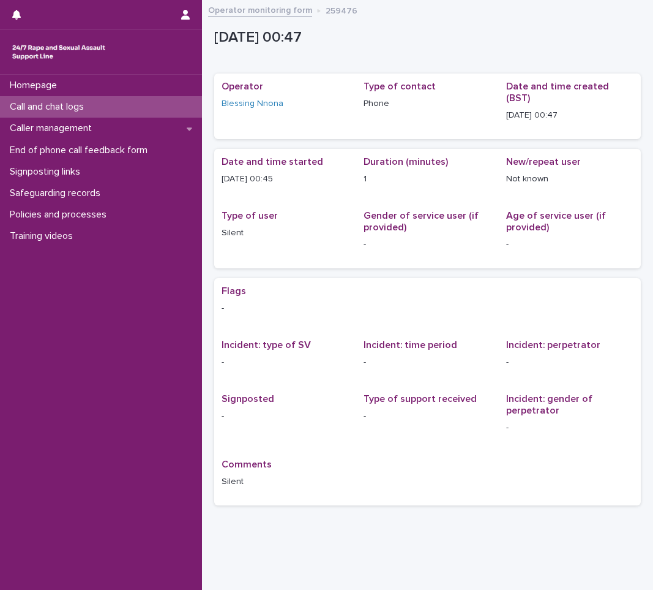
click at [61, 108] on p "Call and chat logs" at bounding box center [49, 107] width 89 height 12
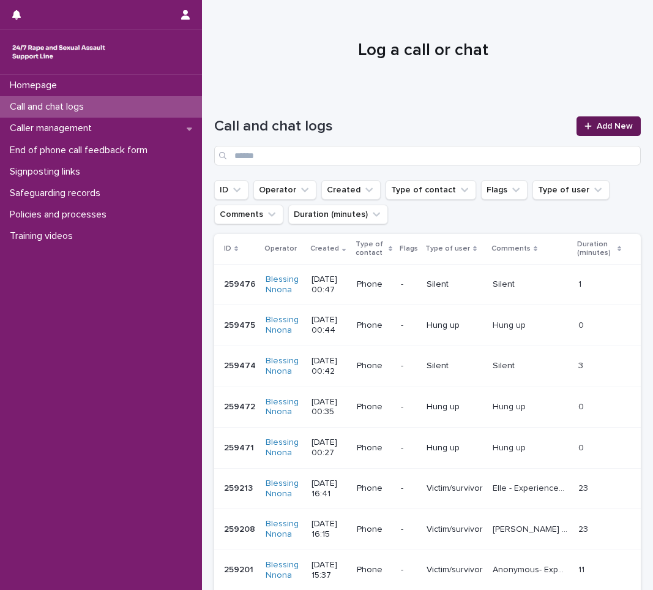
click at [612, 119] on link "Add New" at bounding box center [609, 126] width 64 height 20
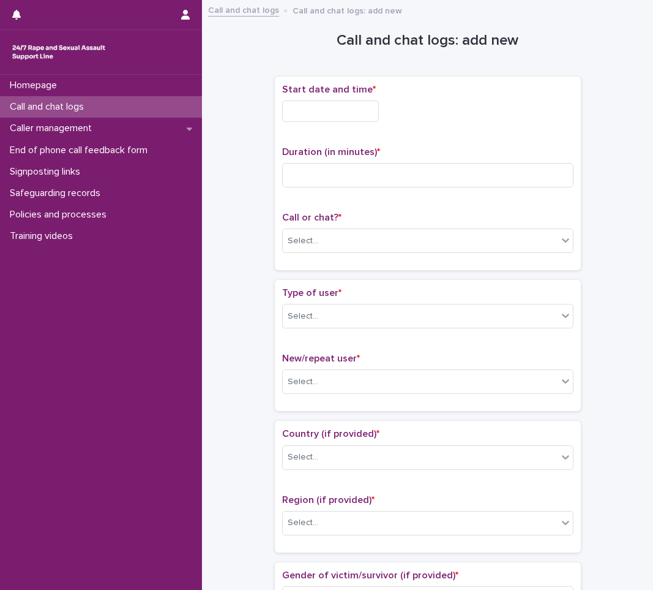
click at [337, 103] on input "text" at bounding box center [330, 110] width 97 height 21
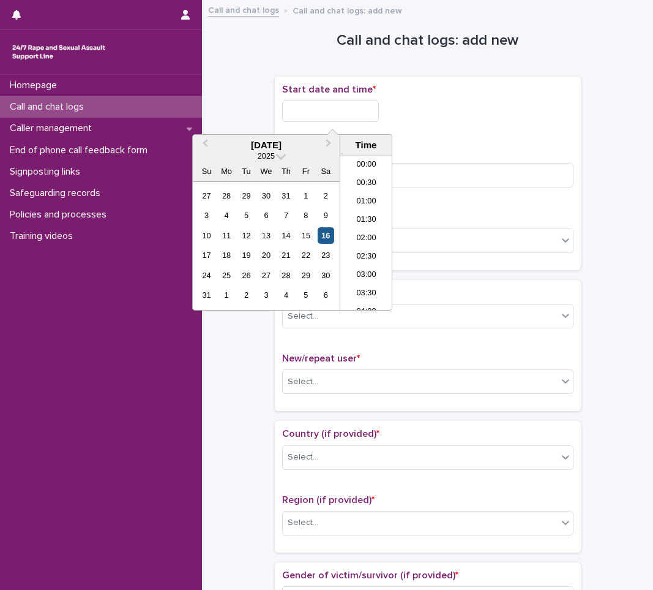
click at [326, 238] on div "16" at bounding box center [326, 235] width 17 height 17
click at [353, 111] on input "**********" at bounding box center [330, 110] width 97 height 21
type input "**********"
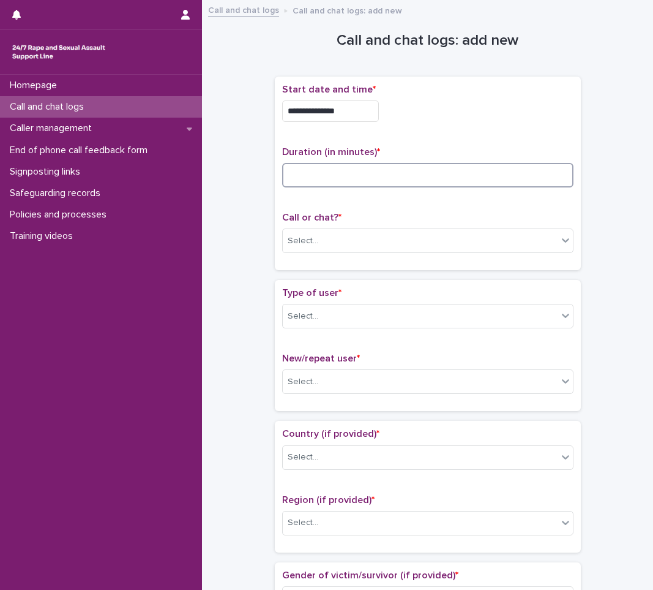
click at [416, 174] on input at bounding box center [427, 175] width 291 height 24
type input "*"
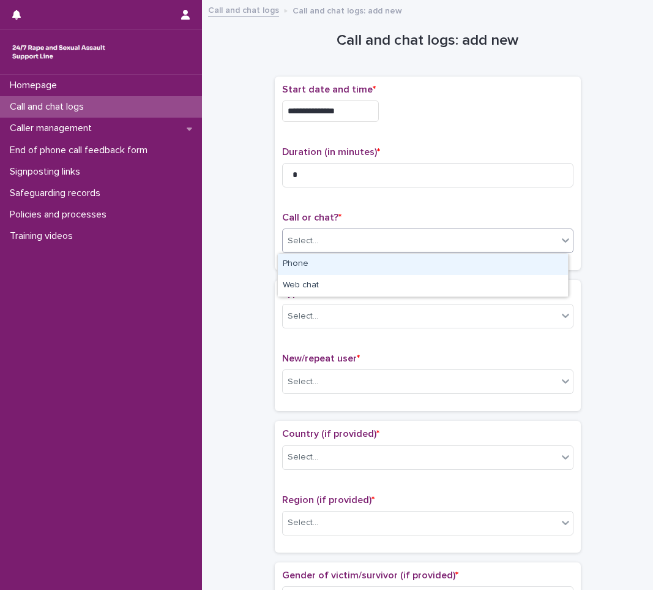
click at [411, 247] on div "Select..." at bounding box center [420, 241] width 275 height 20
click at [392, 263] on div "Phone" at bounding box center [423, 263] width 290 height 21
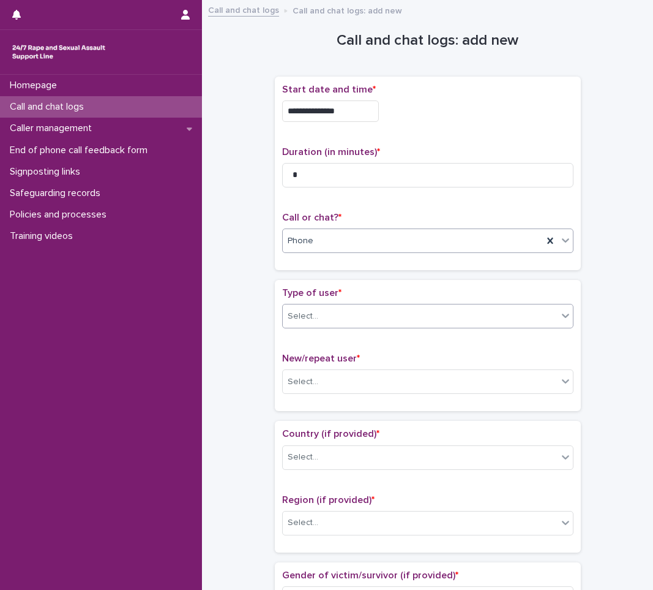
click at [392, 320] on div "Select..." at bounding box center [420, 316] width 275 height 20
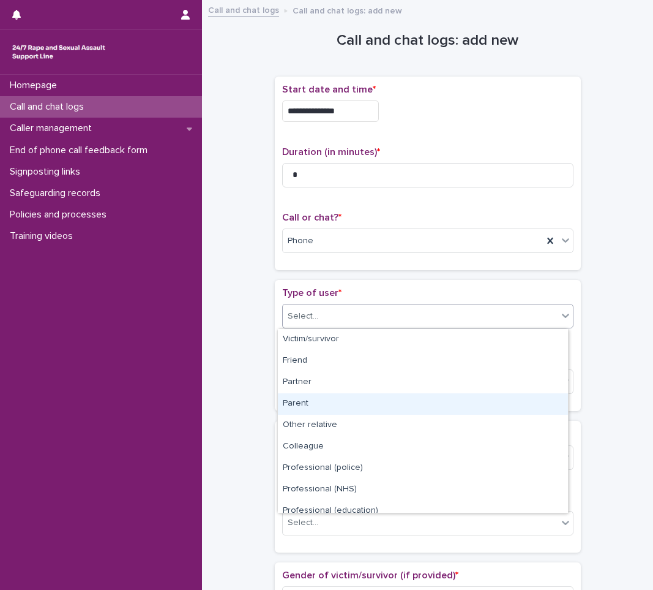
scroll to position [138, 0]
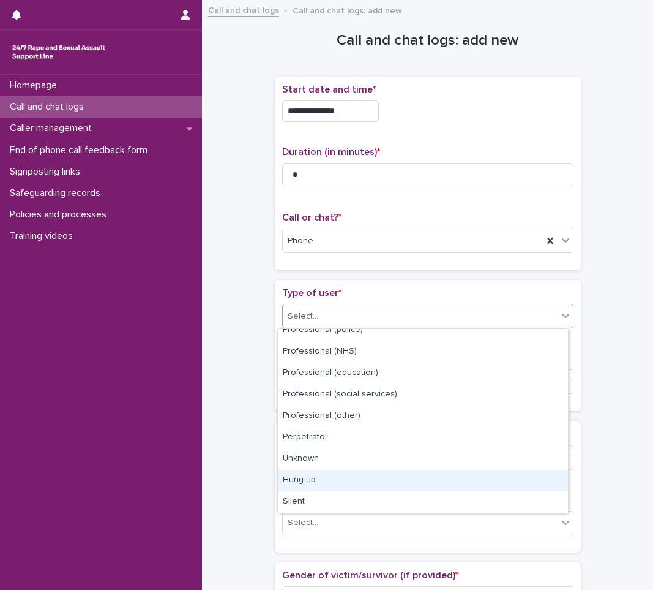
click at [322, 476] on div "Hung up" at bounding box center [423, 480] width 290 height 21
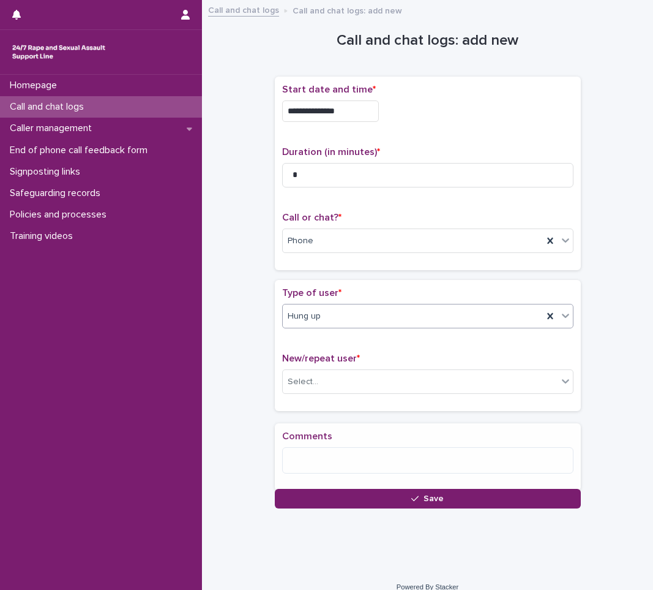
click at [348, 360] on span "New/repeat user *" at bounding box center [321, 358] width 78 height 10
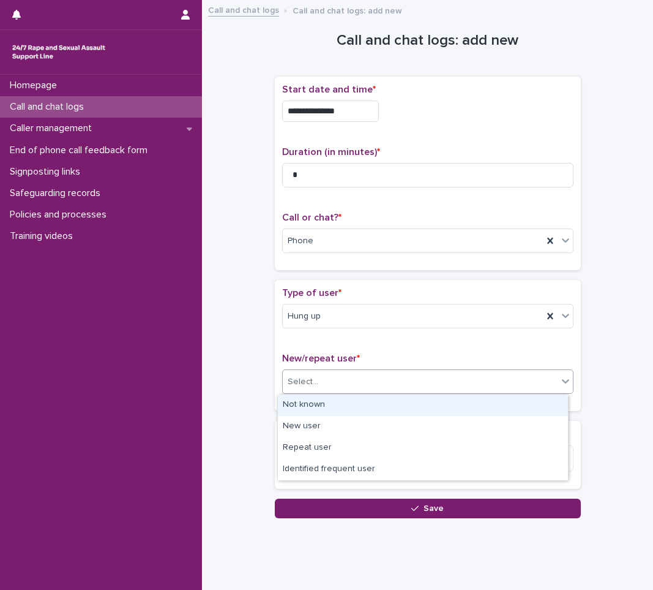
click at [344, 370] on div "Select..." at bounding box center [427, 381] width 291 height 24
click at [326, 404] on div "Not known" at bounding box center [423, 404] width 290 height 21
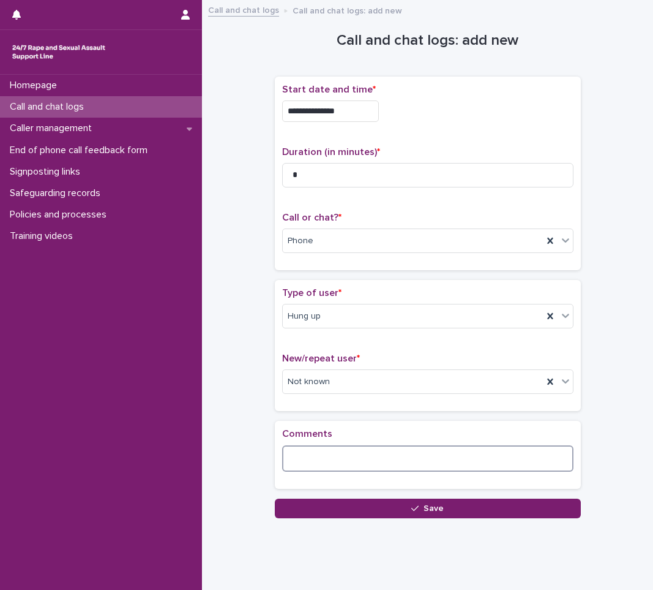
click at [309, 454] on textarea at bounding box center [427, 458] width 291 height 26
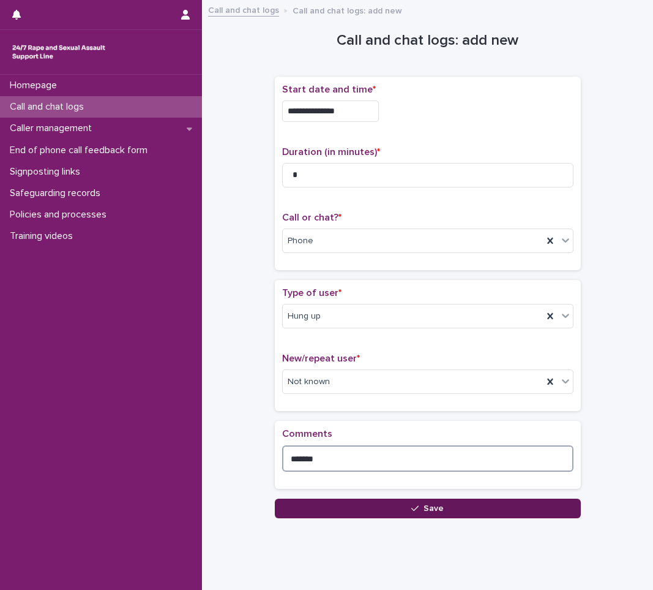
type textarea "*******"
click at [301, 515] on button "Save" at bounding box center [428, 508] width 306 height 20
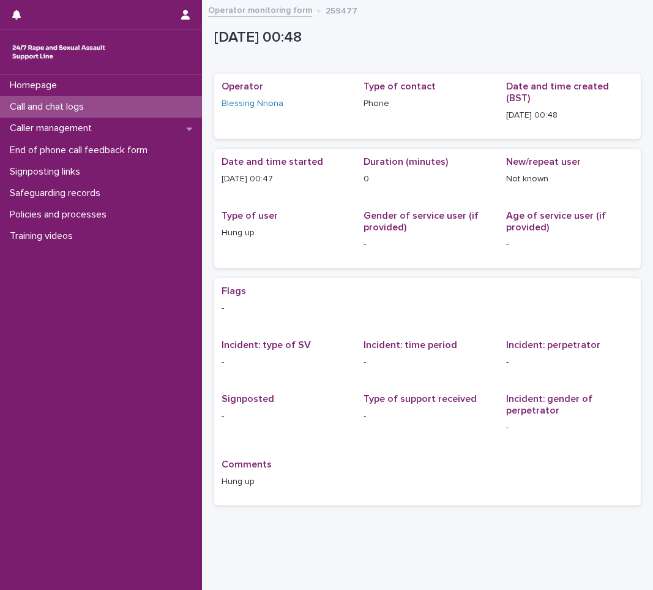
click at [159, 108] on div "Call and chat logs" at bounding box center [101, 106] width 202 height 21
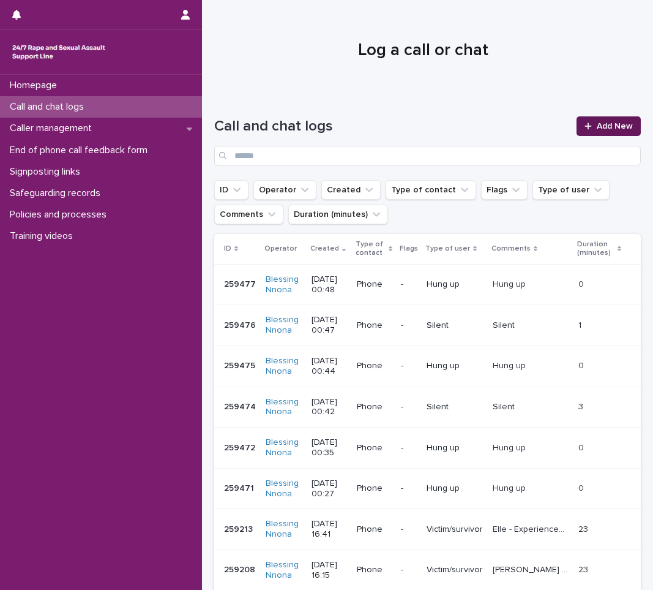
click at [585, 124] on icon at bounding box center [588, 126] width 7 height 9
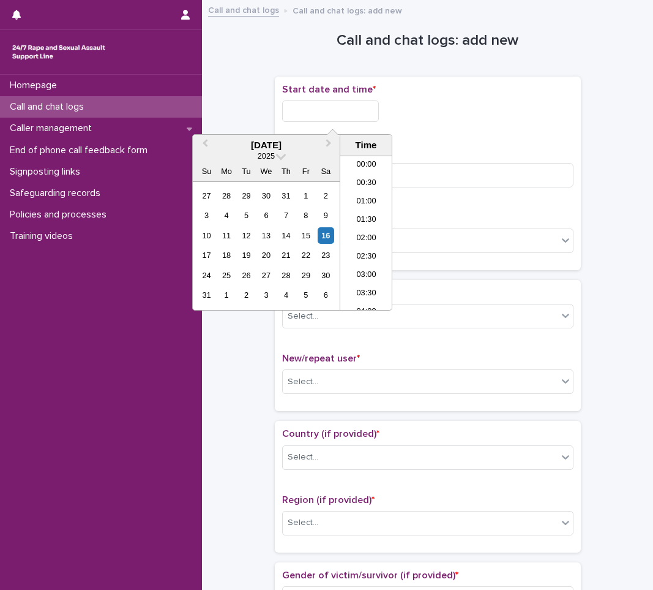
click at [369, 111] on input "text" at bounding box center [330, 110] width 97 height 21
click at [329, 236] on div "16" at bounding box center [326, 235] width 17 height 17
click at [376, 165] on li "00:00" at bounding box center [366, 165] width 52 height 18
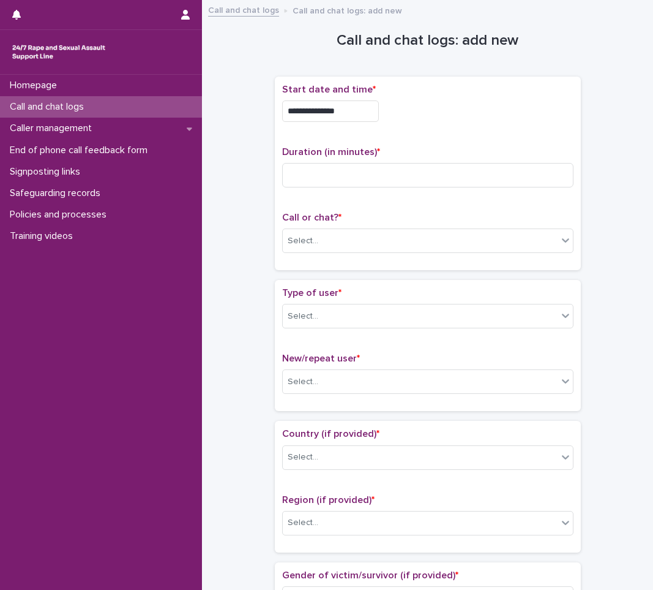
click at [376, 111] on input "**********" at bounding box center [330, 110] width 97 height 21
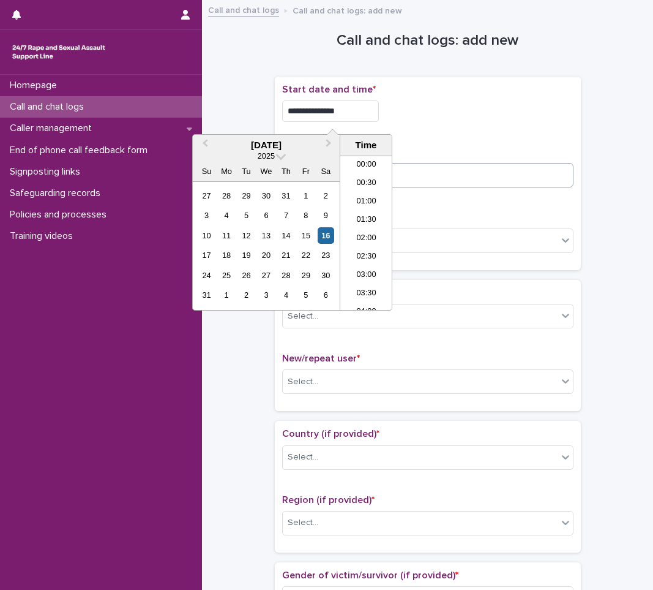
type input "**********"
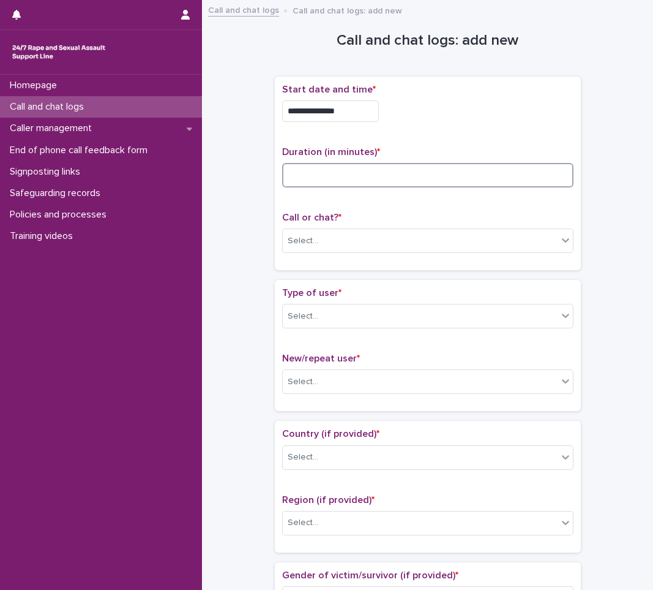
click at [411, 166] on input at bounding box center [427, 175] width 291 height 24
type input "*"
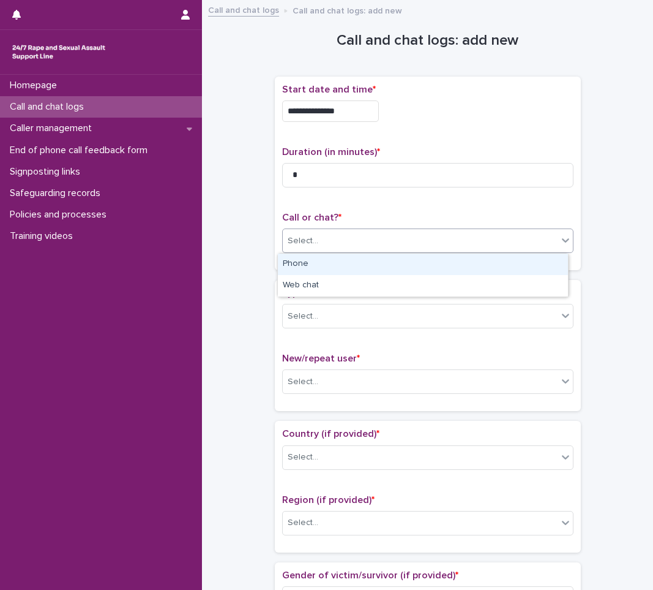
click at [376, 229] on div "Select..." at bounding box center [427, 240] width 291 height 24
click at [360, 265] on div "Phone" at bounding box center [423, 263] width 290 height 21
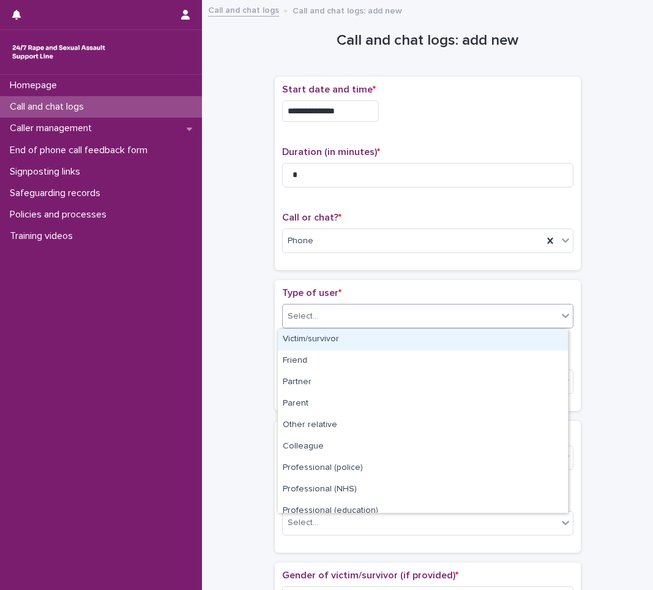
click at [318, 323] on div "Select..." at bounding box center [420, 316] width 275 height 20
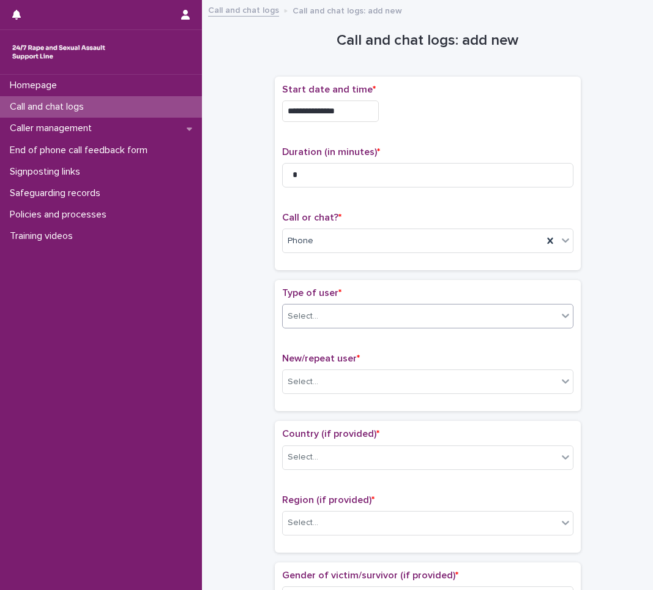
click at [335, 428] on p "Country (if provided) *" at bounding box center [427, 434] width 291 height 12
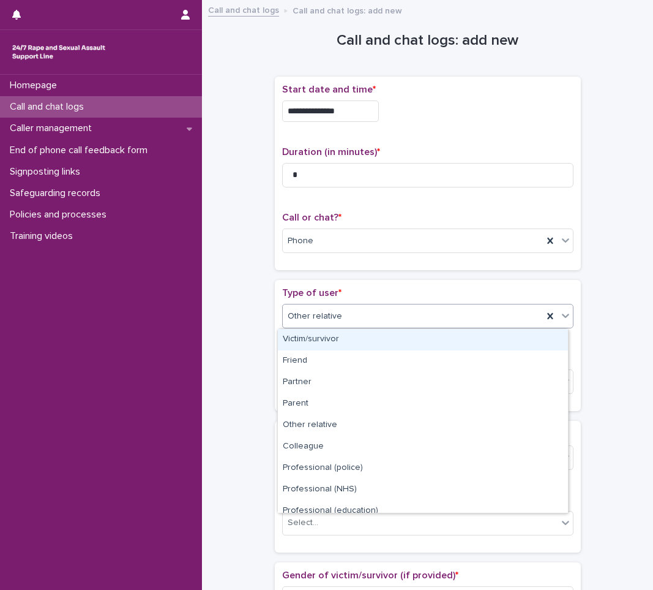
drag, startPoint x: 352, startPoint y: 413, endPoint x: 363, endPoint y: 317, distance: 96.7
click at [363, 317] on div "Other relative" at bounding box center [413, 316] width 260 height 20
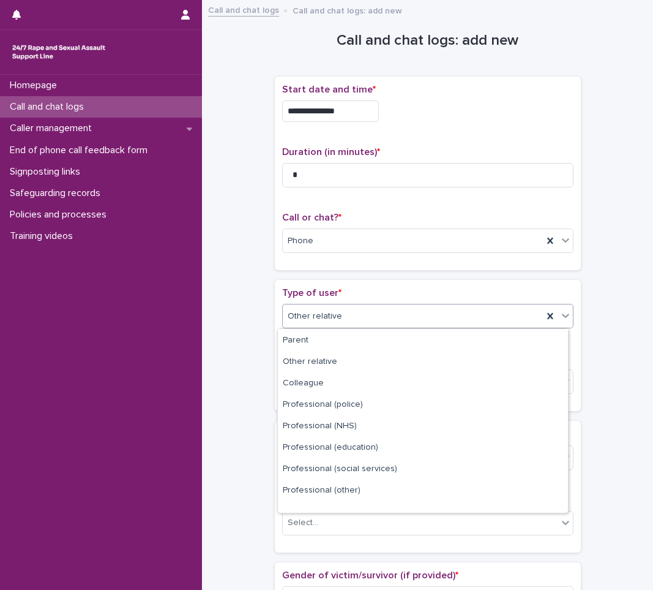
scroll to position [138, 0]
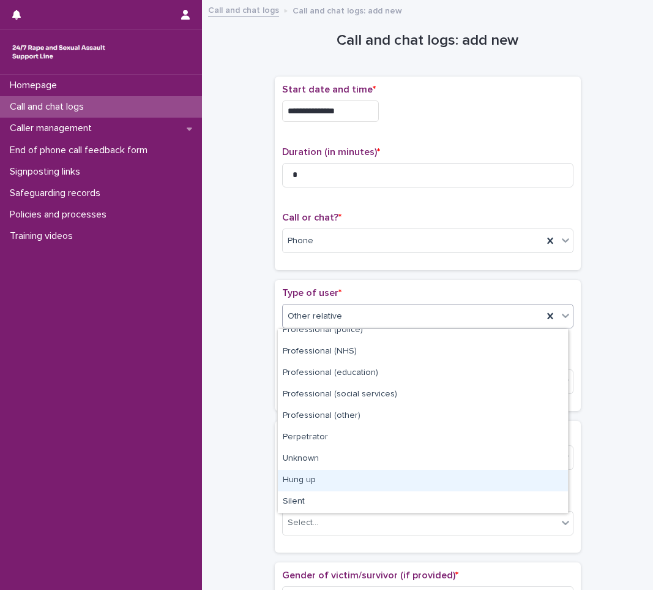
click at [332, 474] on div "Hung up" at bounding box center [423, 480] width 290 height 21
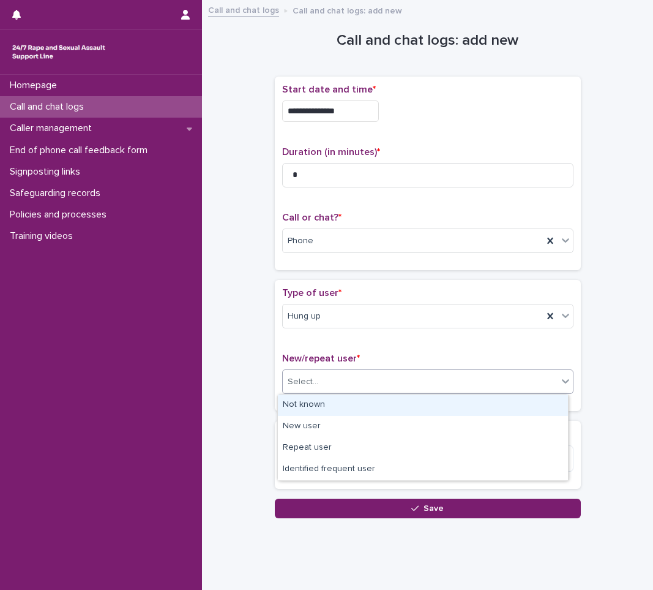
click at [337, 377] on div "Select..." at bounding box center [420, 382] width 275 height 20
click at [329, 406] on div "Not known" at bounding box center [423, 404] width 290 height 21
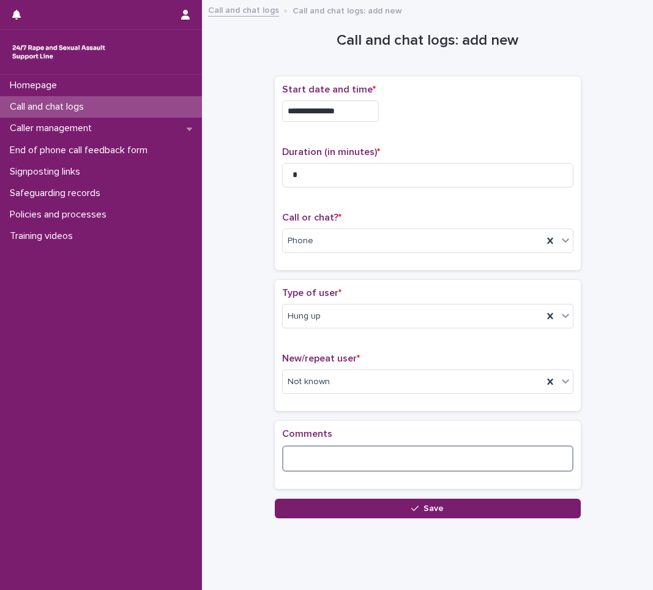
click at [324, 449] on textarea at bounding box center [427, 458] width 291 height 26
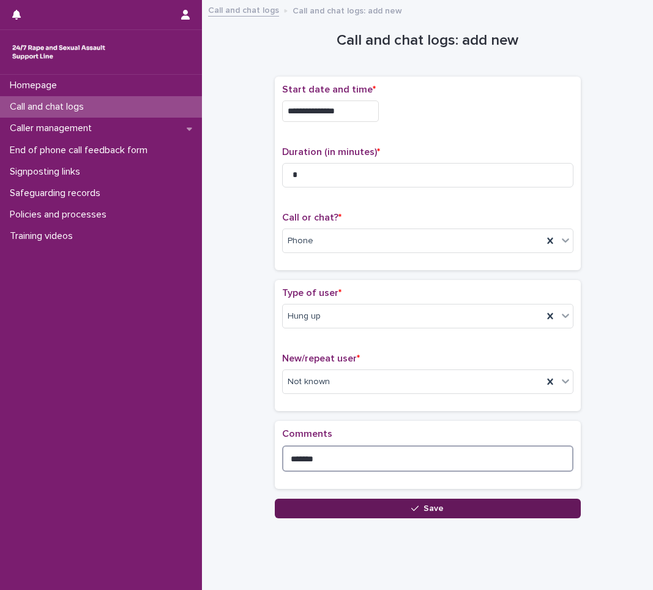
type textarea "*******"
click at [302, 501] on button "Save" at bounding box center [428, 508] width 306 height 20
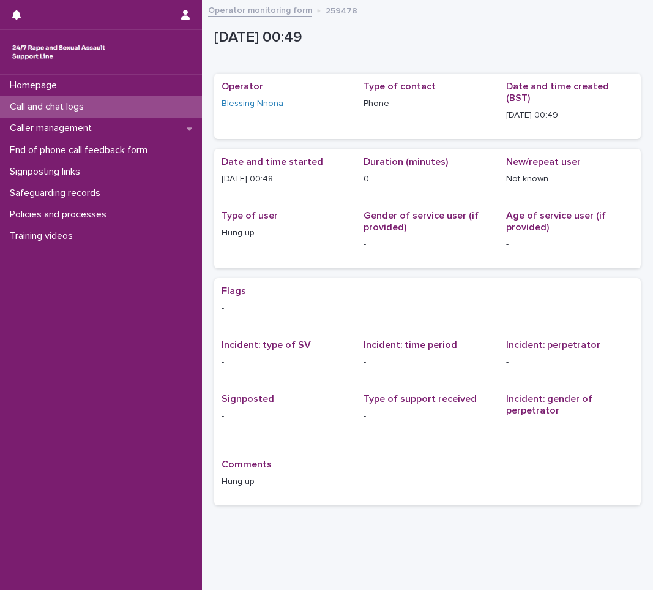
click at [97, 105] on div "Call and chat logs" at bounding box center [101, 106] width 202 height 21
